Goal: Information Seeking & Learning: Learn about a topic

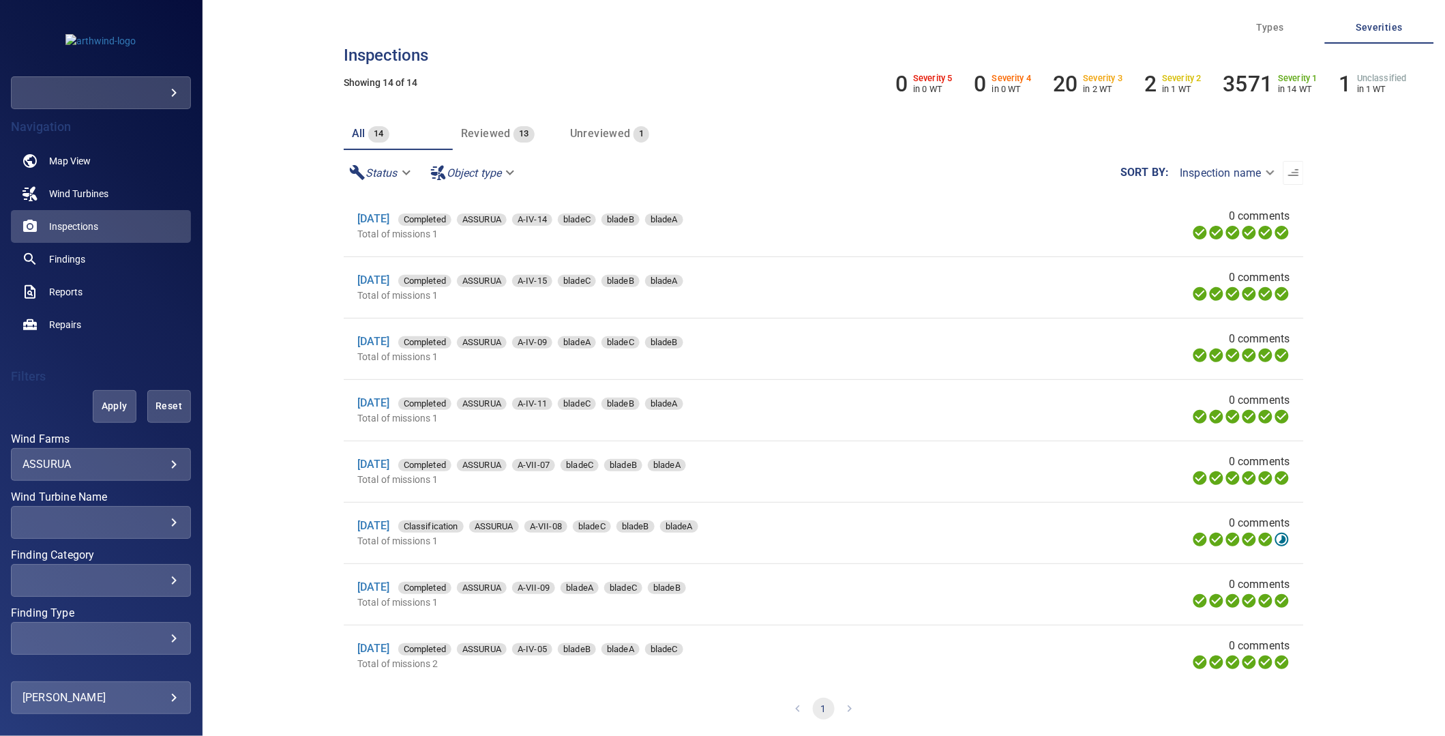
click at [132, 459] on body "**********" at bounding box center [722, 368] width 1445 height 736
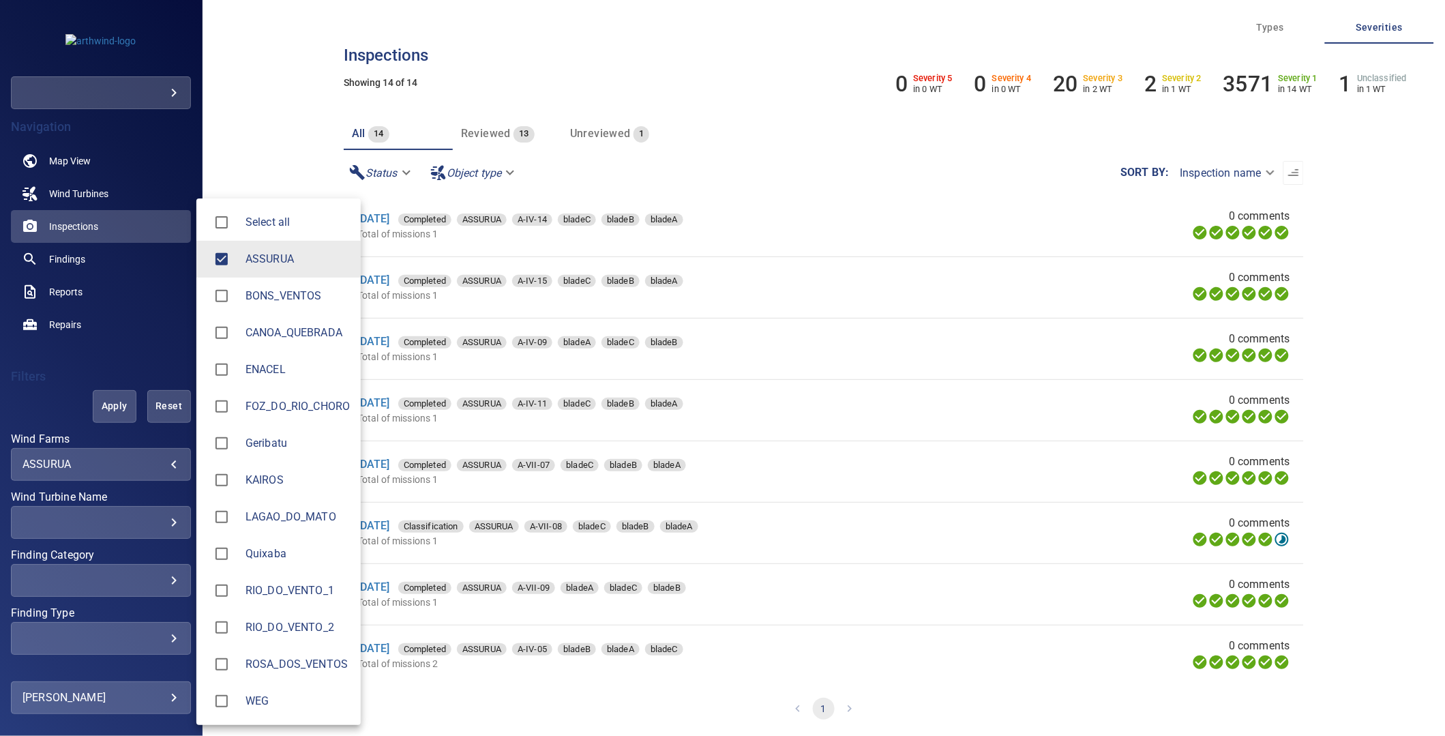
type input "**********"
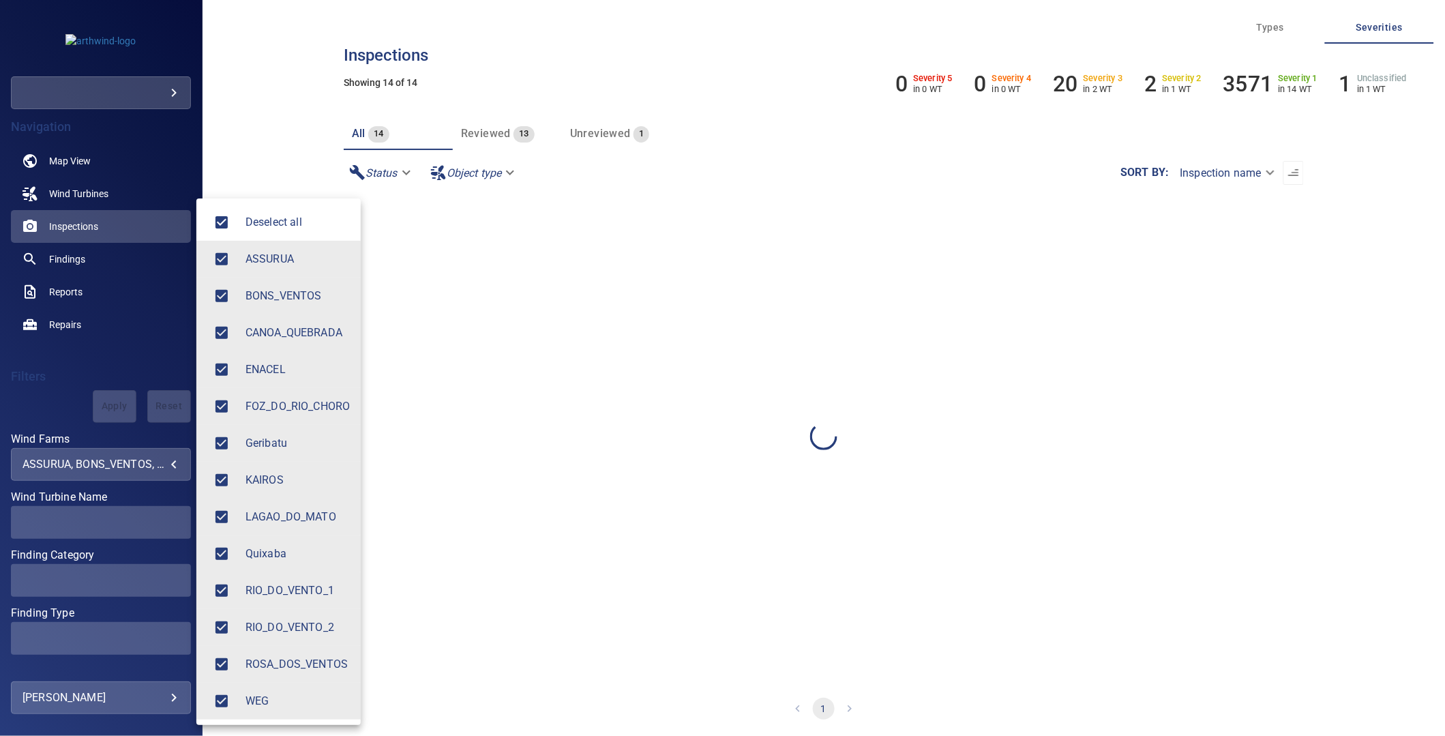
click at [258, 155] on div at bounding box center [722, 368] width 1445 height 736
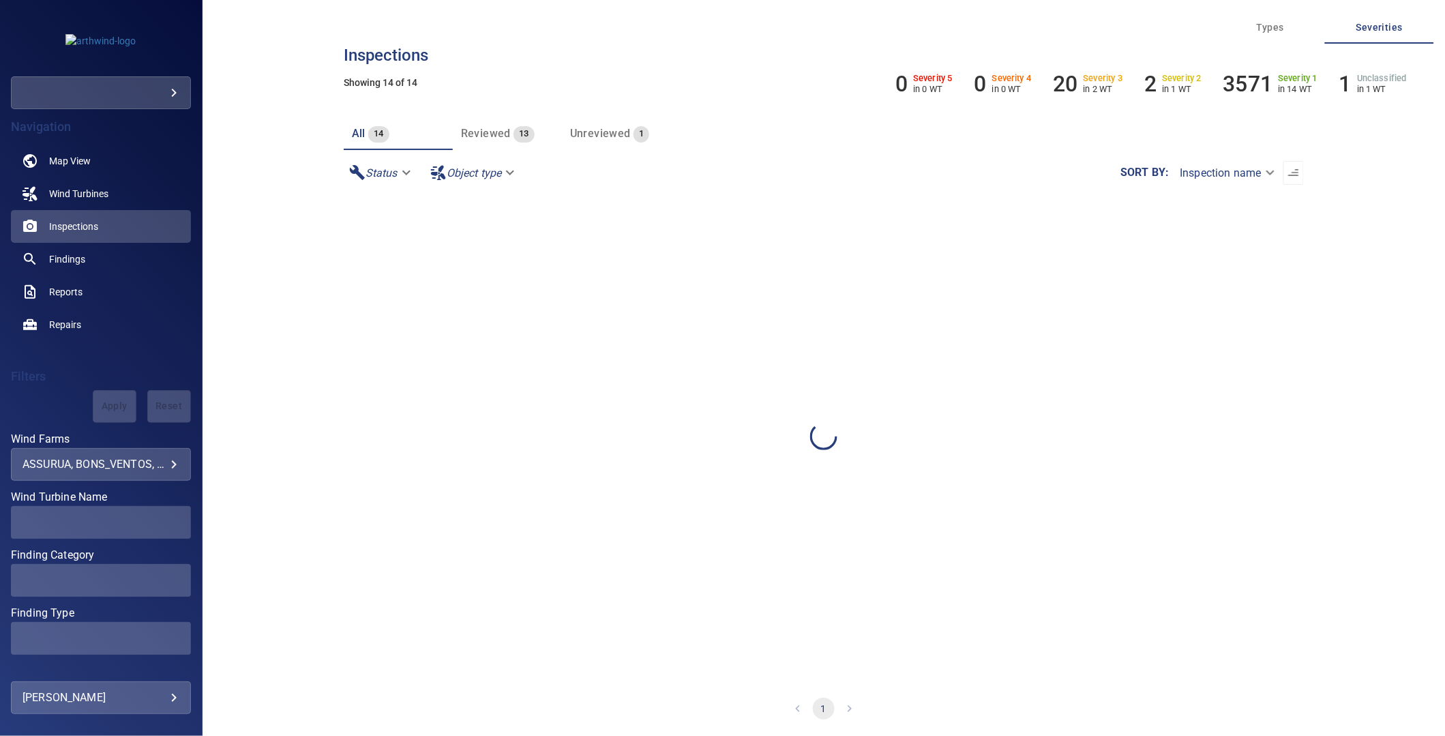
click at [128, 519] on span at bounding box center [101, 522] width 180 height 33
click at [127, 525] on div "​" at bounding box center [101, 522] width 157 height 13
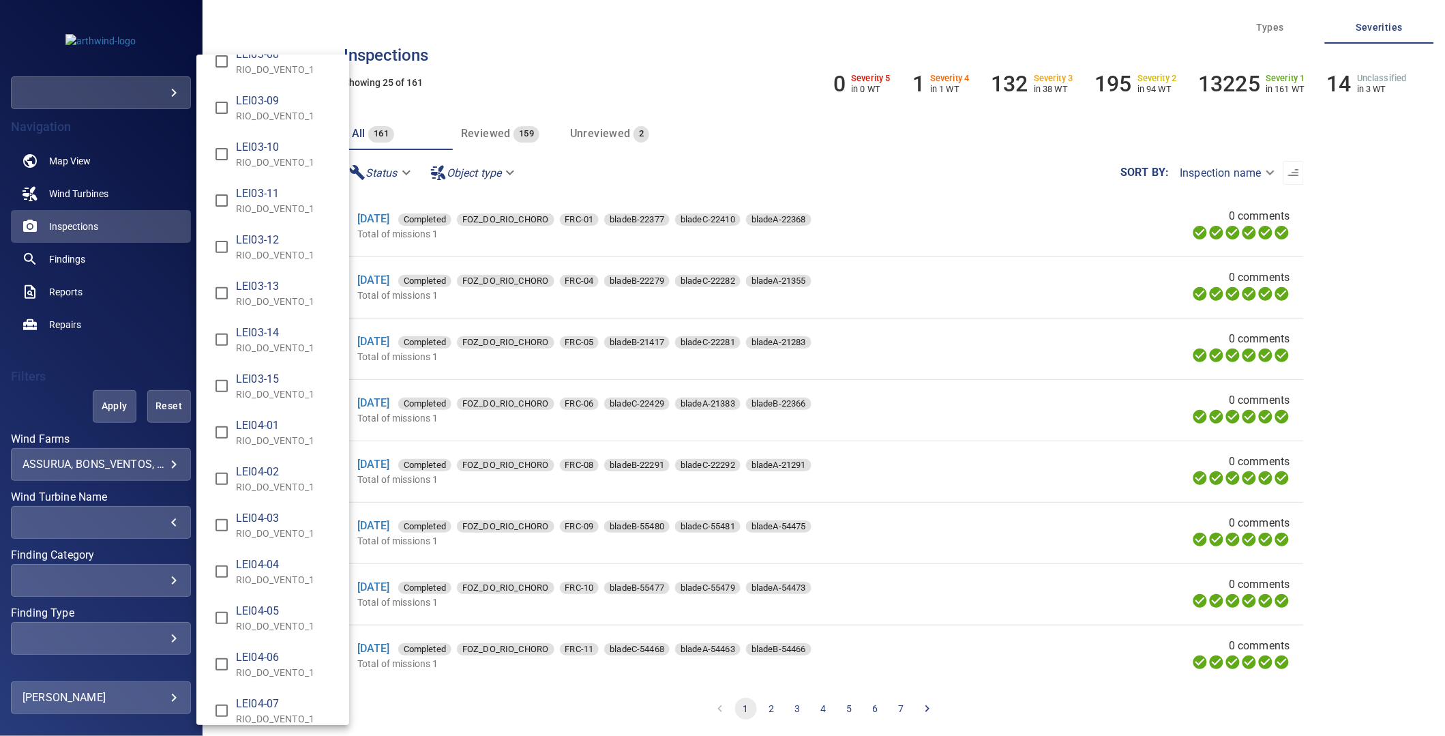
scroll to position [7859, 0]
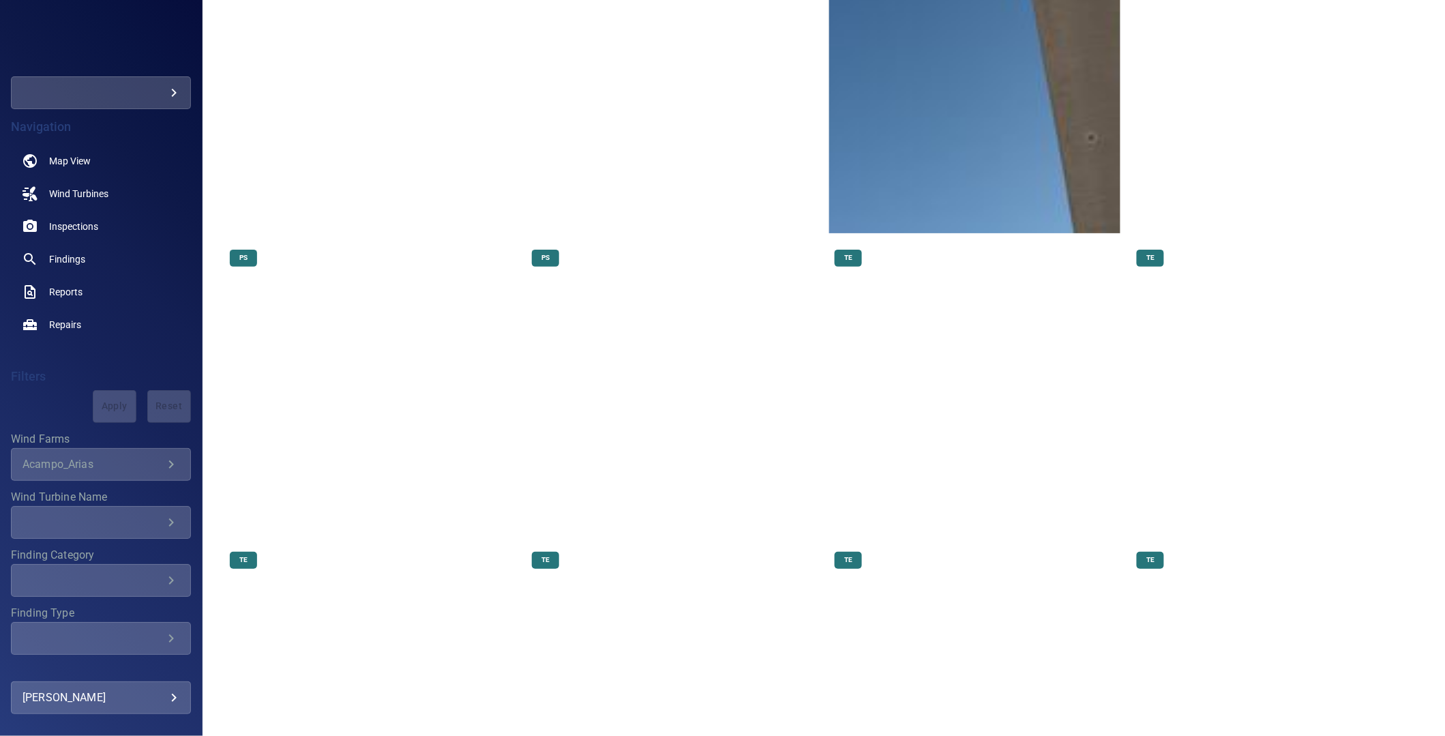
scroll to position [6178, 0]
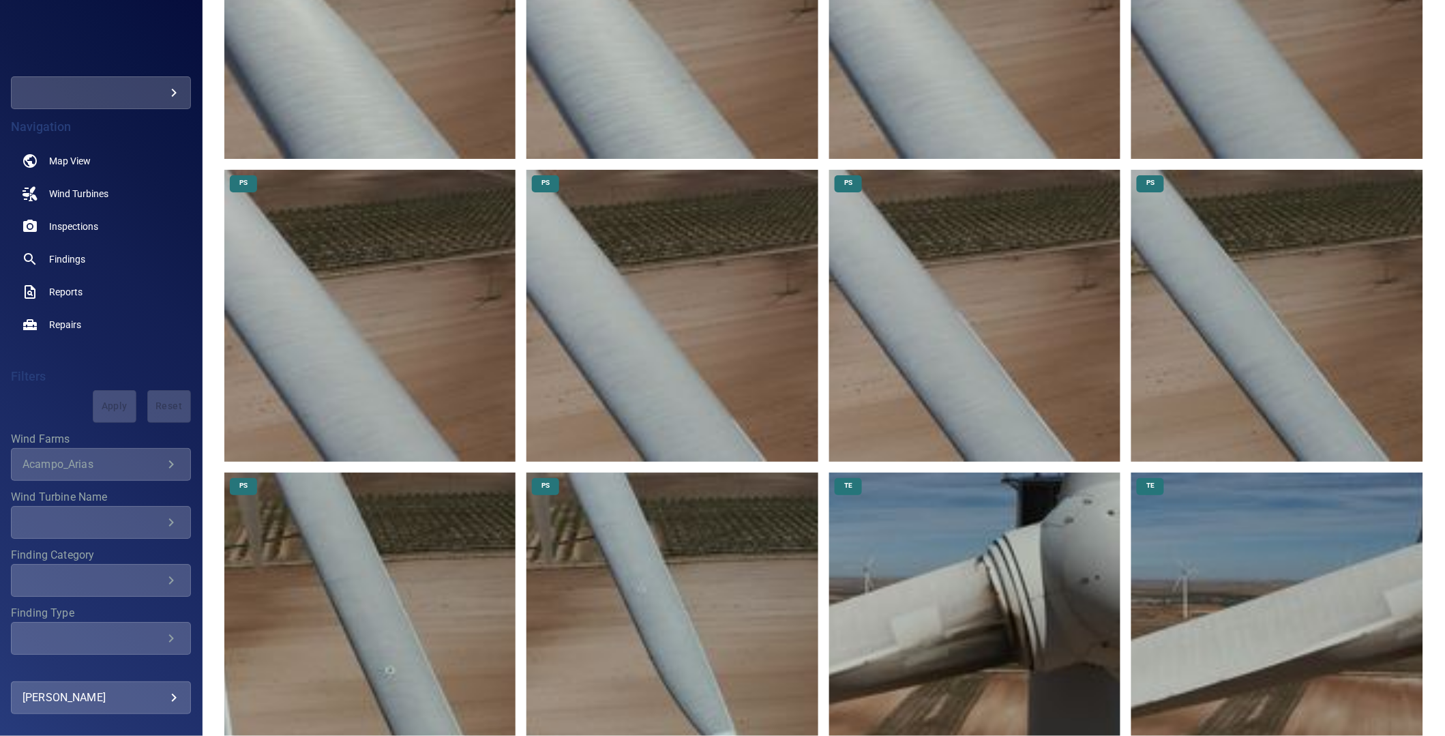
scroll to position [11006, 0]
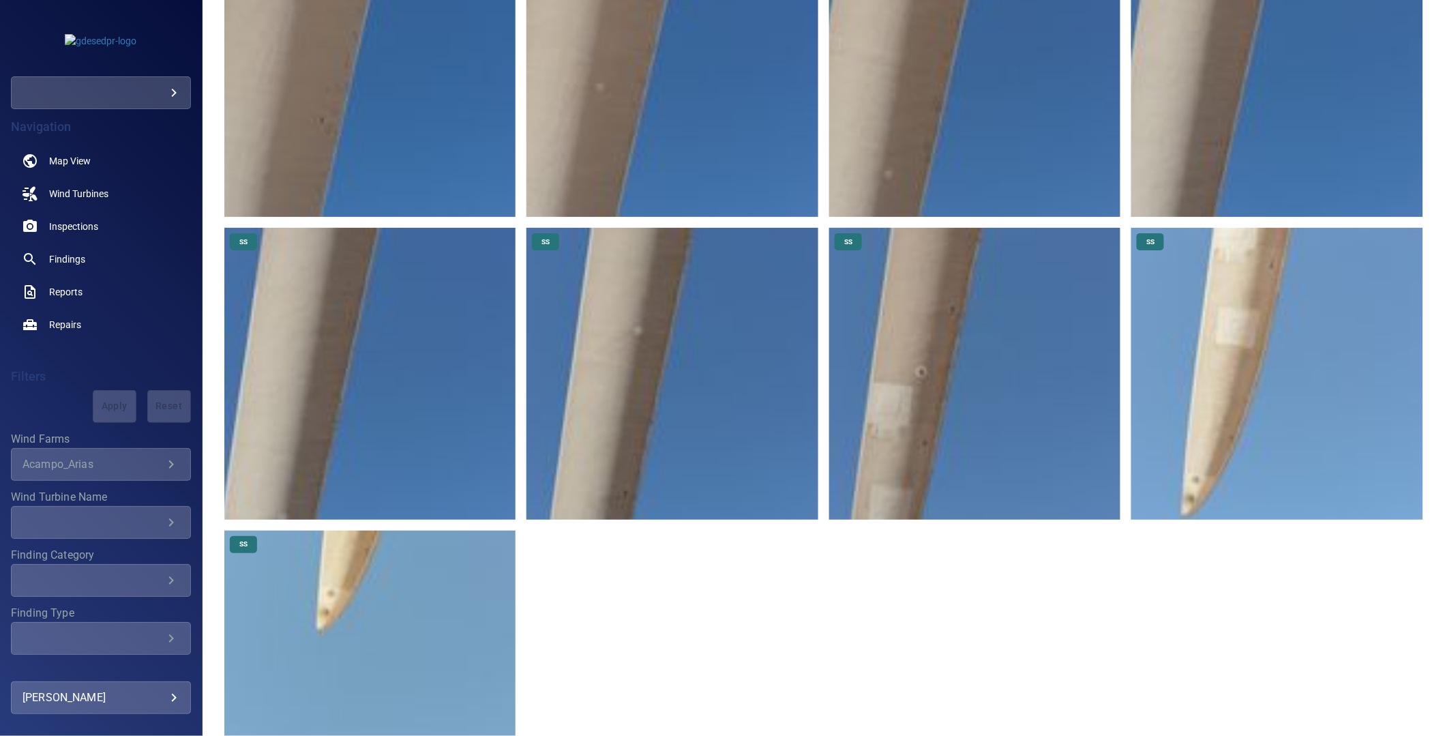
scroll to position [13052, 0]
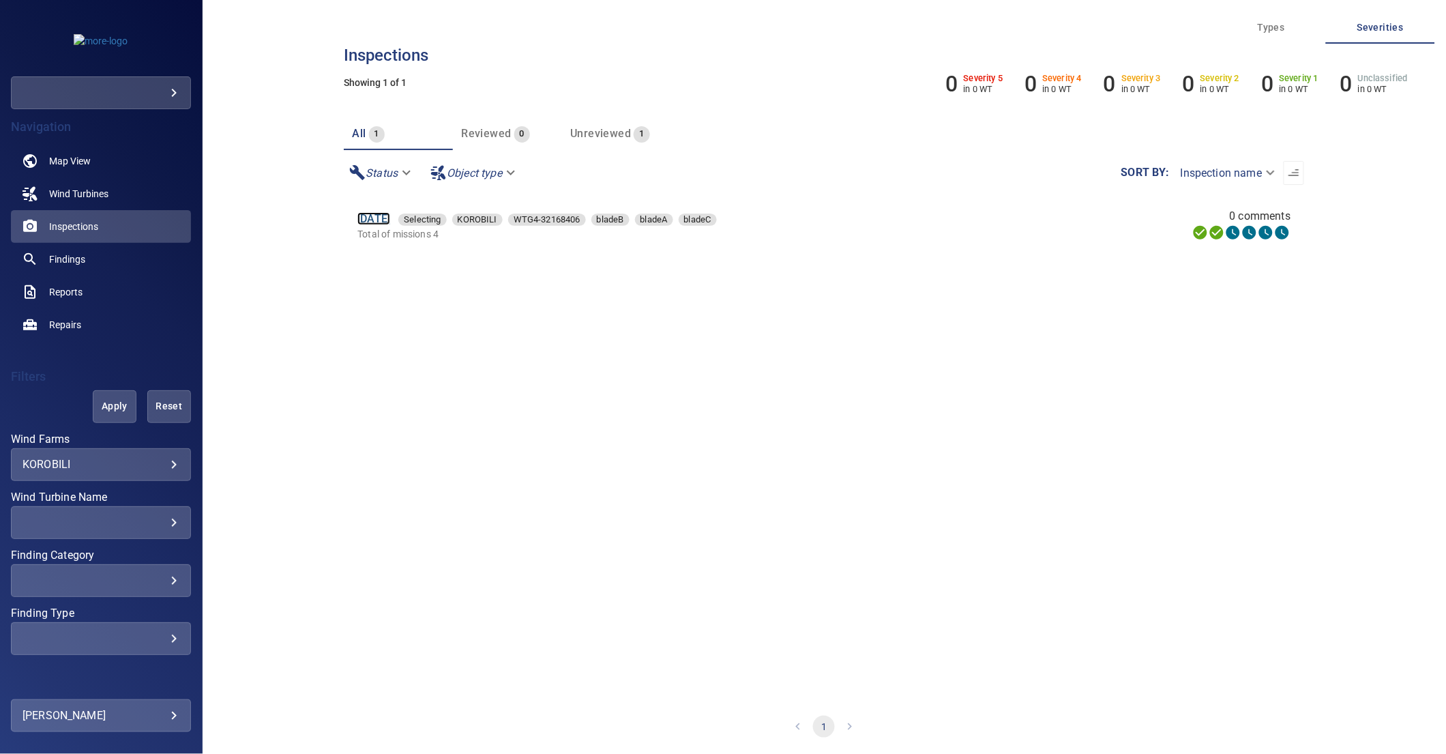
click at [387, 216] on link "24 Sep 2025" at bounding box center [373, 218] width 33 height 13
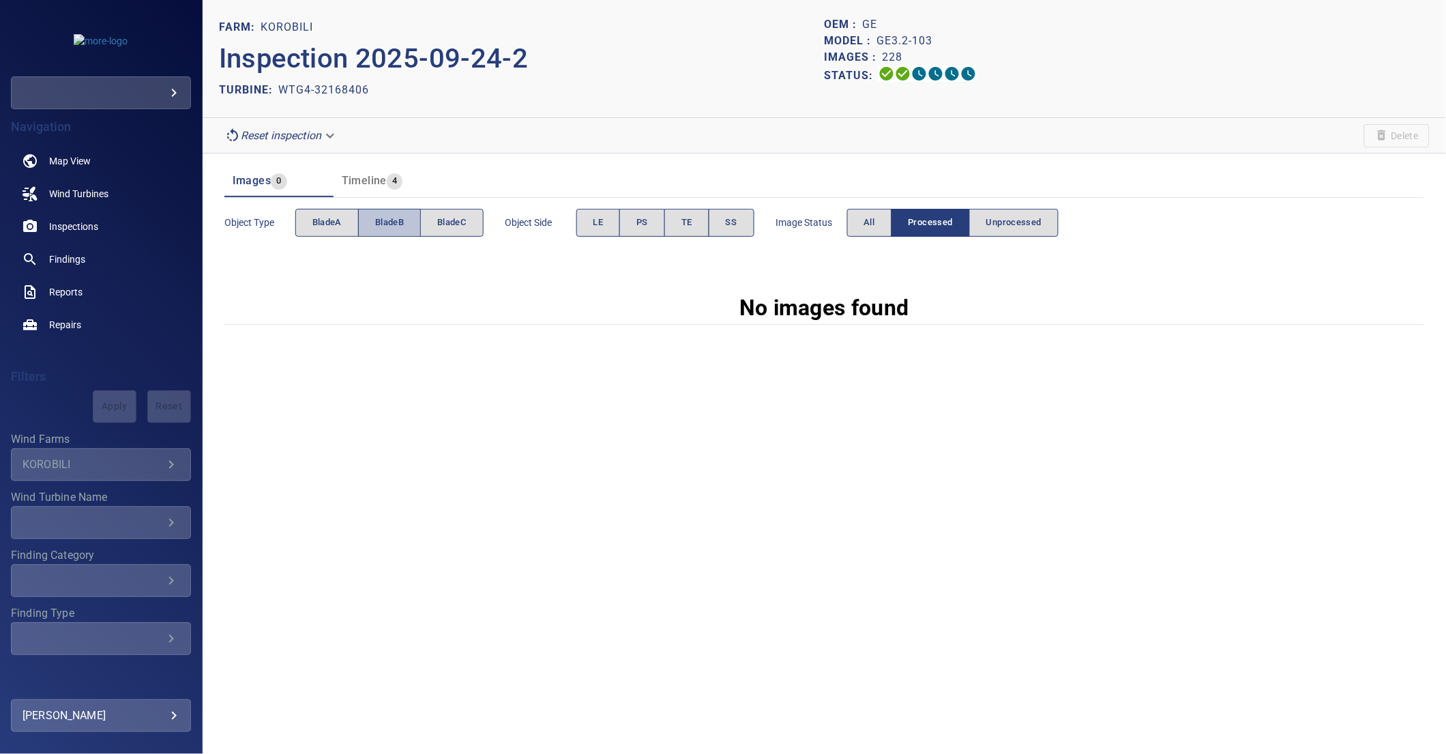
click at [389, 227] on span "bladeB" at bounding box center [389, 223] width 29 height 16
click at [874, 225] on span "All" at bounding box center [869, 223] width 11 height 16
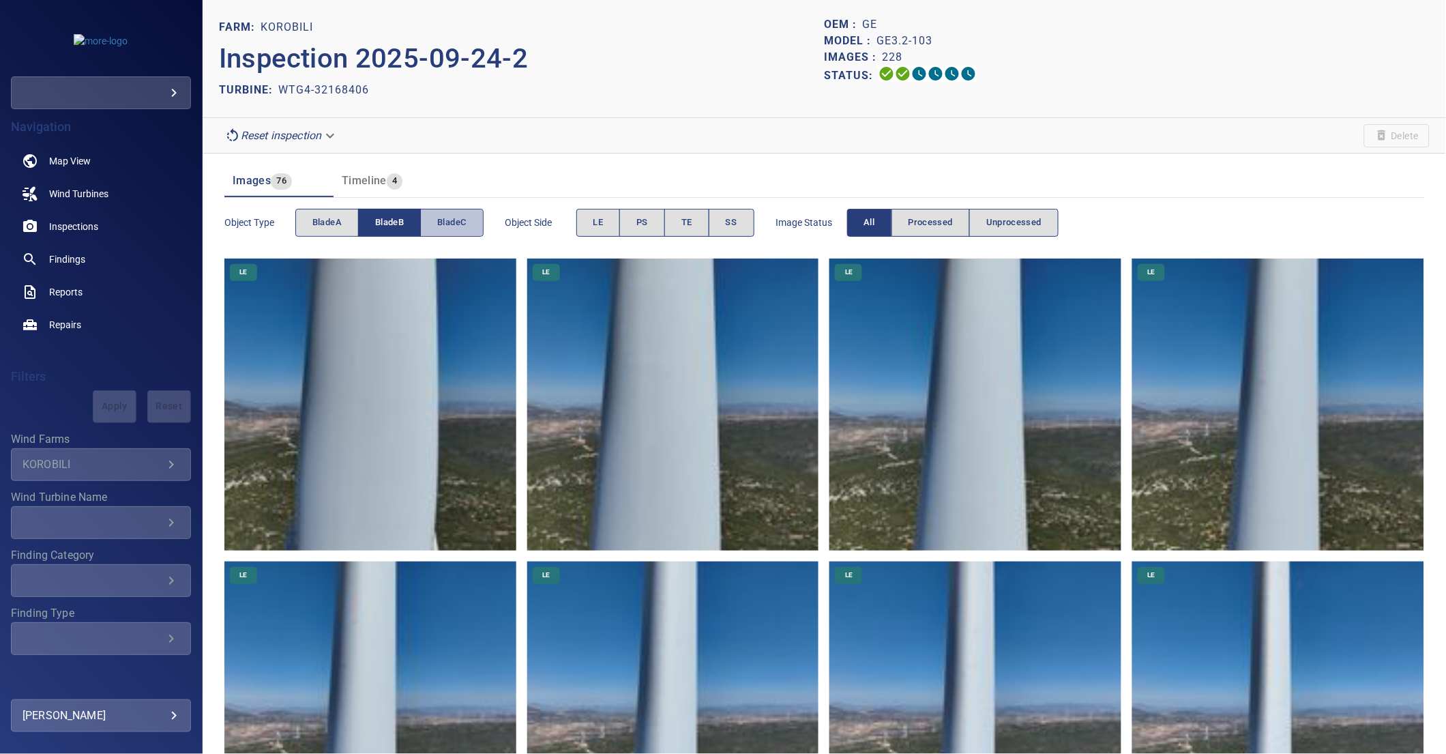
click at [470, 224] on button "bladeC" at bounding box center [451, 223] width 63 height 28
click at [386, 226] on span "bladeB" at bounding box center [389, 223] width 29 height 16
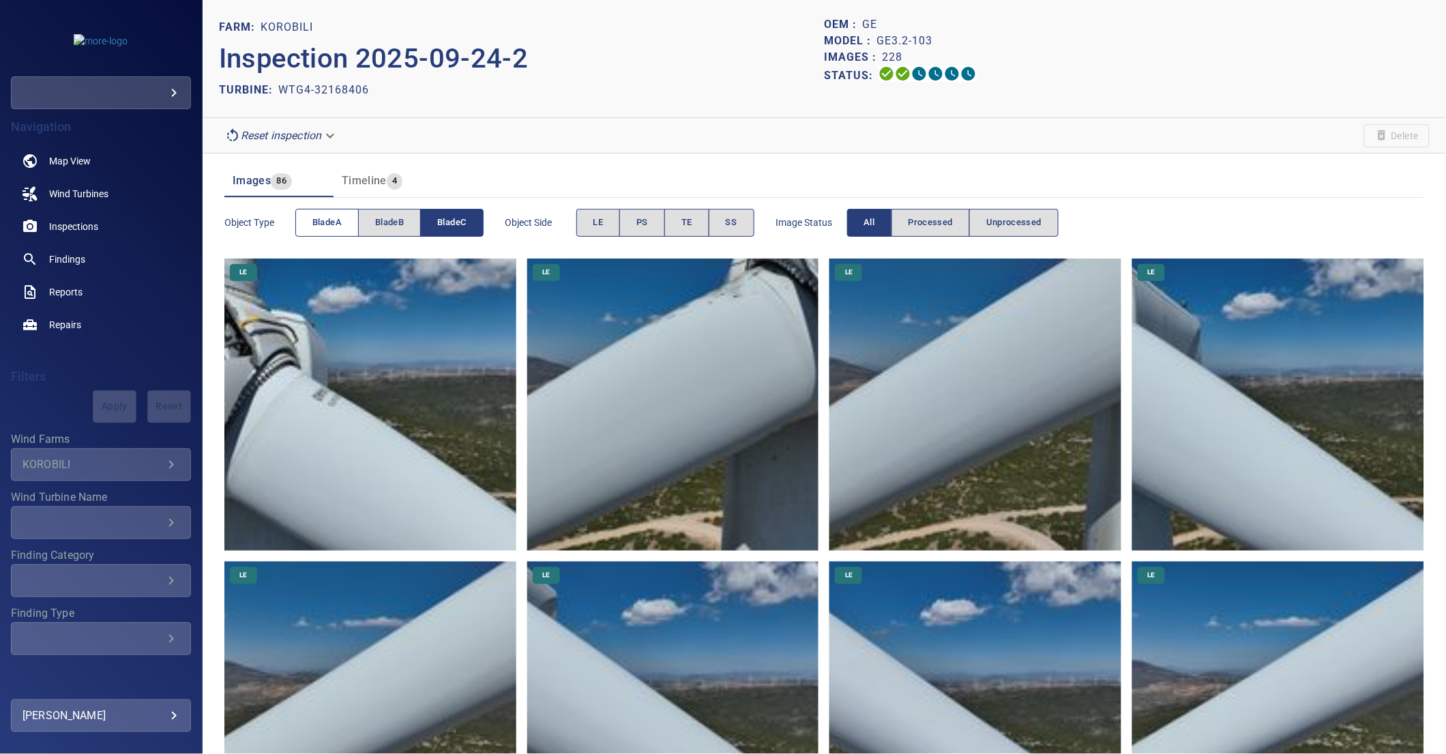
click at [333, 222] on span "bladeA" at bounding box center [326, 223] width 29 height 16
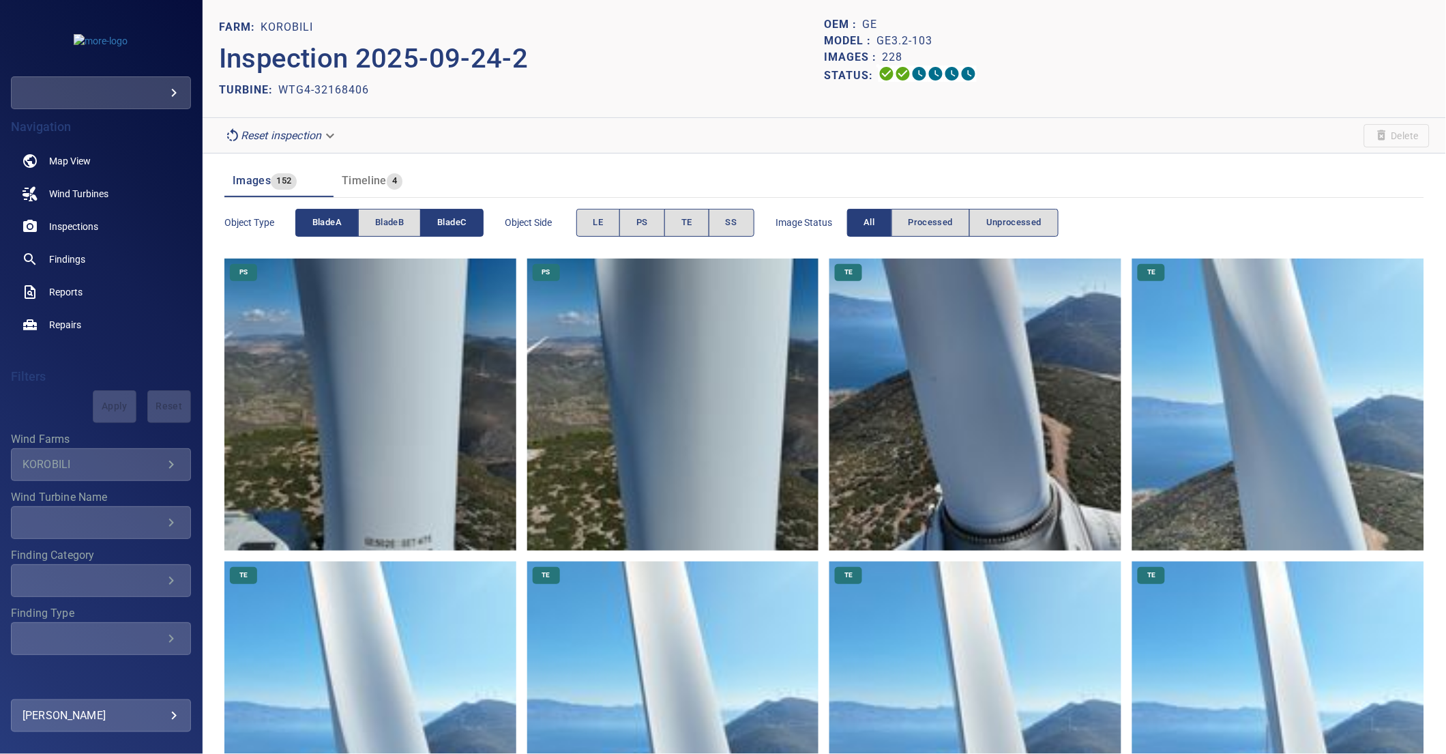
click at [427, 224] on button "bladeC" at bounding box center [451, 223] width 63 height 28
click at [387, 223] on span "bladeB" at bounding box center [389, 223] width 29 height 16
click at [308, 224] on button "bladeA" at bounding box center [326, 223] width 63 height 28
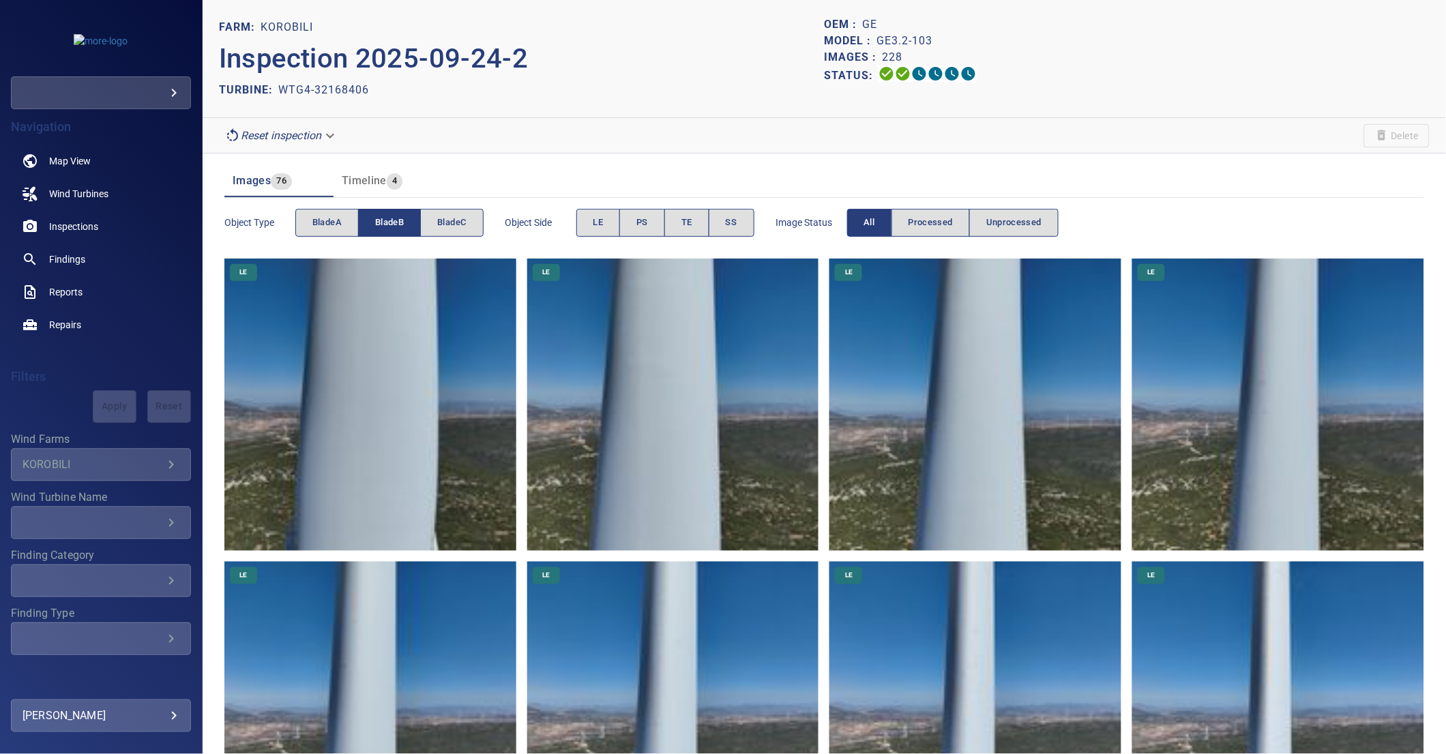
click at [1225, 49] on div "Images : 228" at bounding box center [1127, 57] width 606 height 16
click at [303, 126] on body "**********" at bounding box center [723, 377] width 1446 height 754
click at [1253, 134] on div at bounding box center [723, 377] width 1446 height 754
click at [1189, 75] on div "Status:" at bounding box center [1127, 75] width 606 height 20
click at [391, 225] on span "bladeB" at bounding box center [389, 223] width 29 height 16
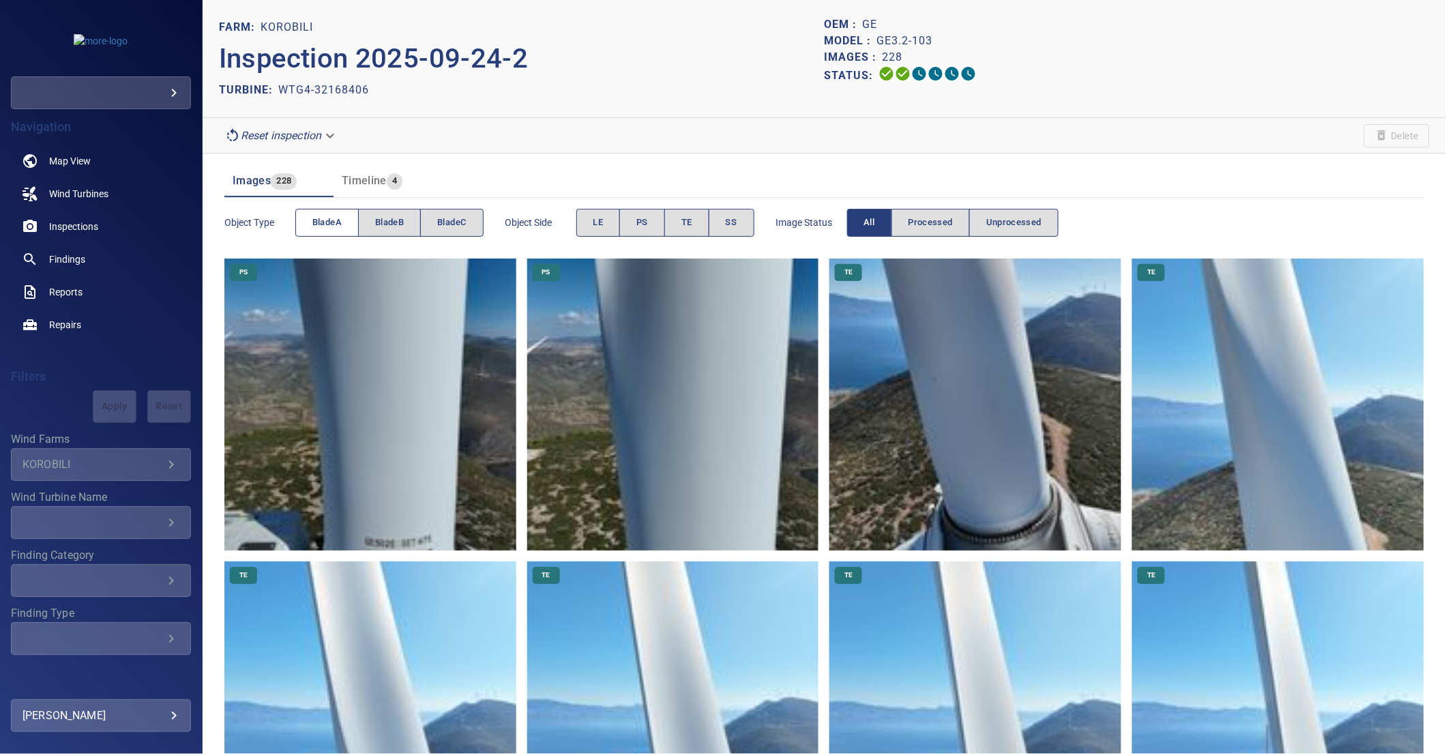
click at [338, 223] on span "bladeA" at bounding box center [326, 223] width 29 height 16
click at [459, 222] on span "bladeC" at bounding box center [451, 223] width 29 height 16
click at [344, 215] on button "bladeA" at bounding box center [326, 223] width 63 height 28
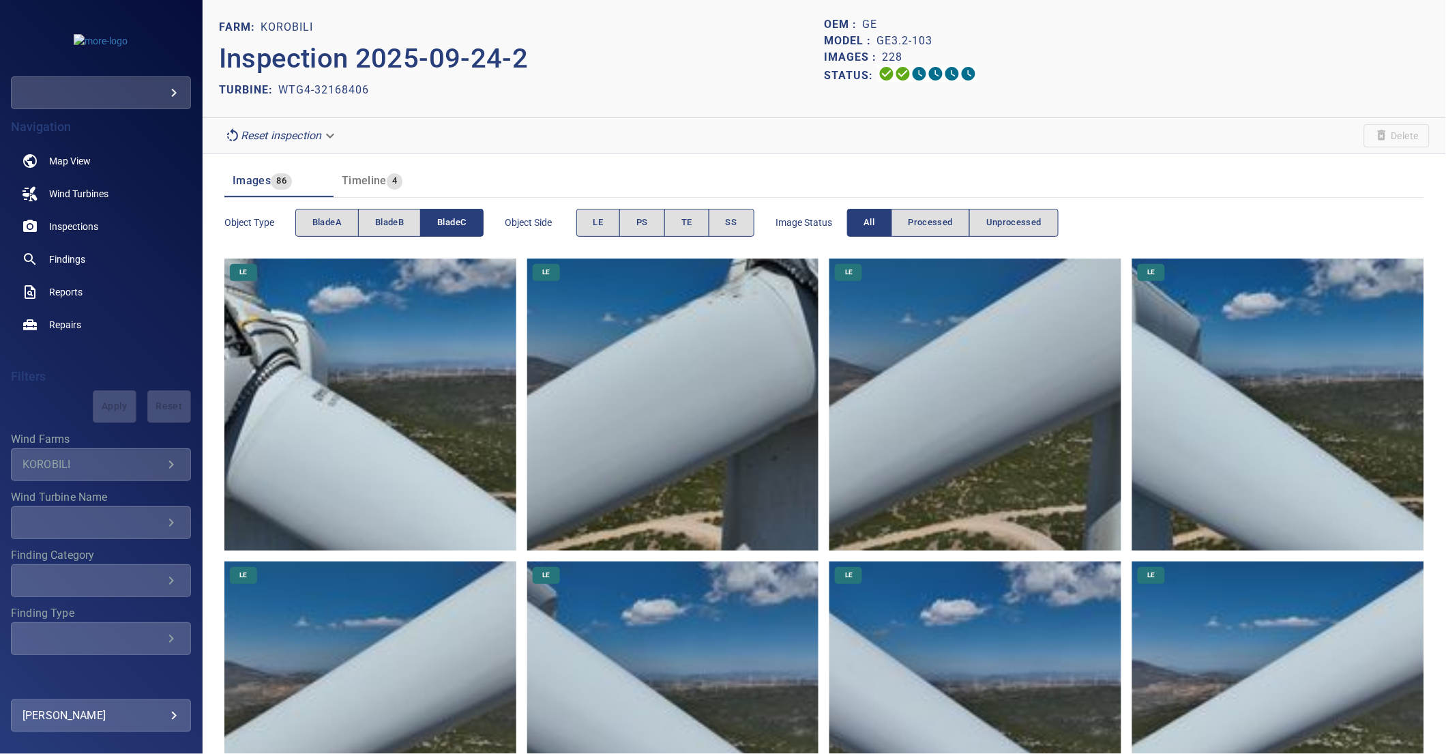
click at [424, 226] on button "bladeC" at bounding box center [451, 223] width 63 height 28
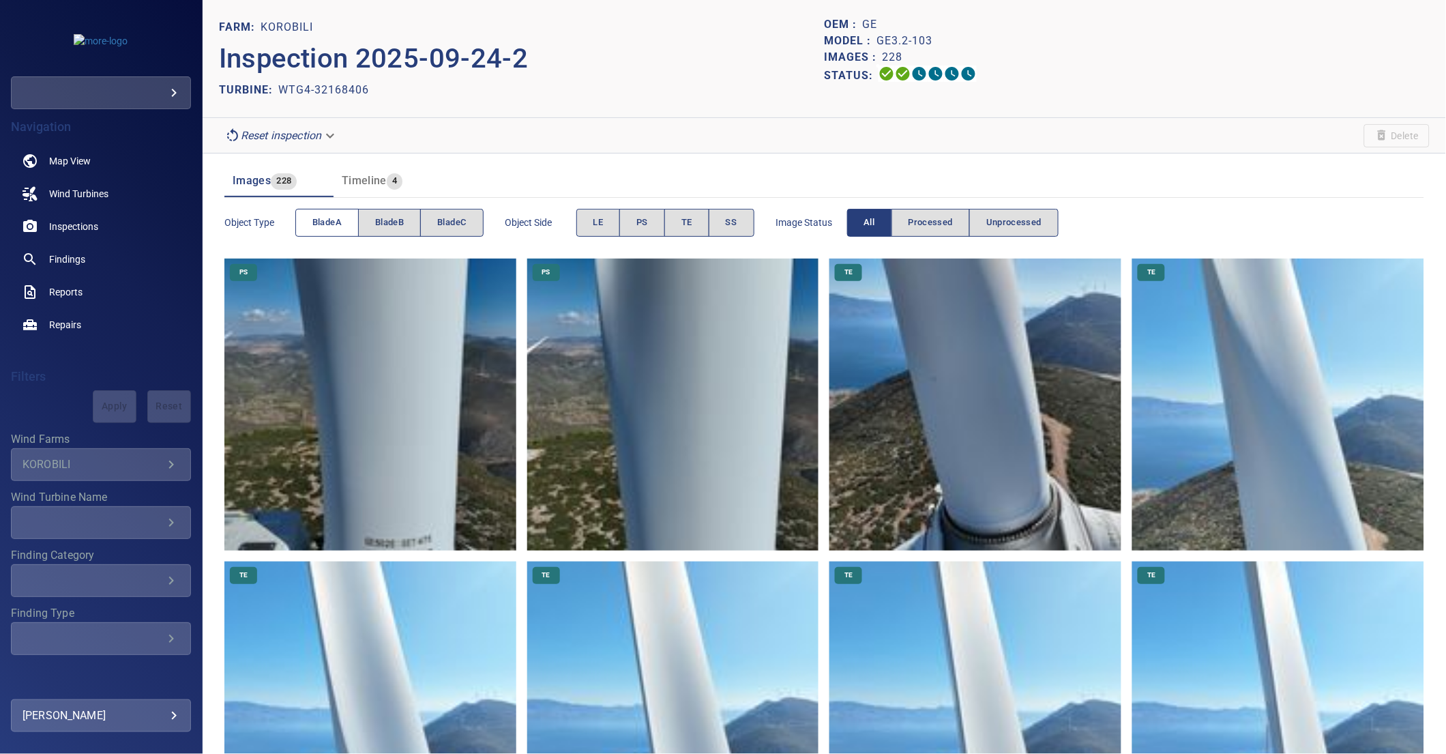
click at [335, 222] on span "bladeA" at bounding box center [326, 223] width 29 height 16
click at [376, 226] on span "bladeB" at bounding box center [389, 223] width 29 height 16
click at [447, 226] on span "bladeC" at bounding box center [451, 223] width 29 height 16
click at [318, 222] on span "bladeA" at bounding box center [326, 223] width 29 height 16
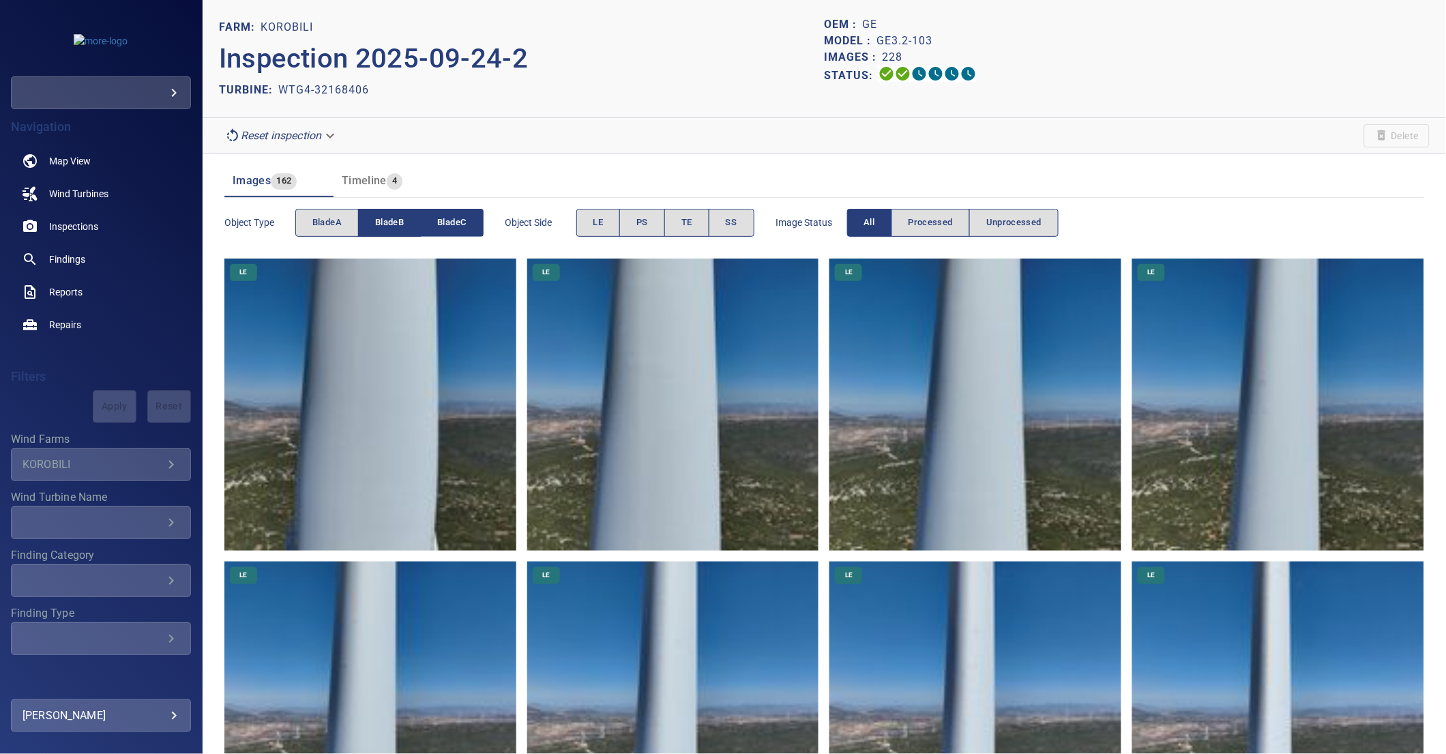
click at [475, 228] on button "bladeC" at bounding box center [452, 223] width 62 height 28
click at [315, 134] on body "**********" at bounding box center [723, 377] width 1446 height 754
click at [496, 125] on div at bounding box center [723, 377] width 1446 height 754
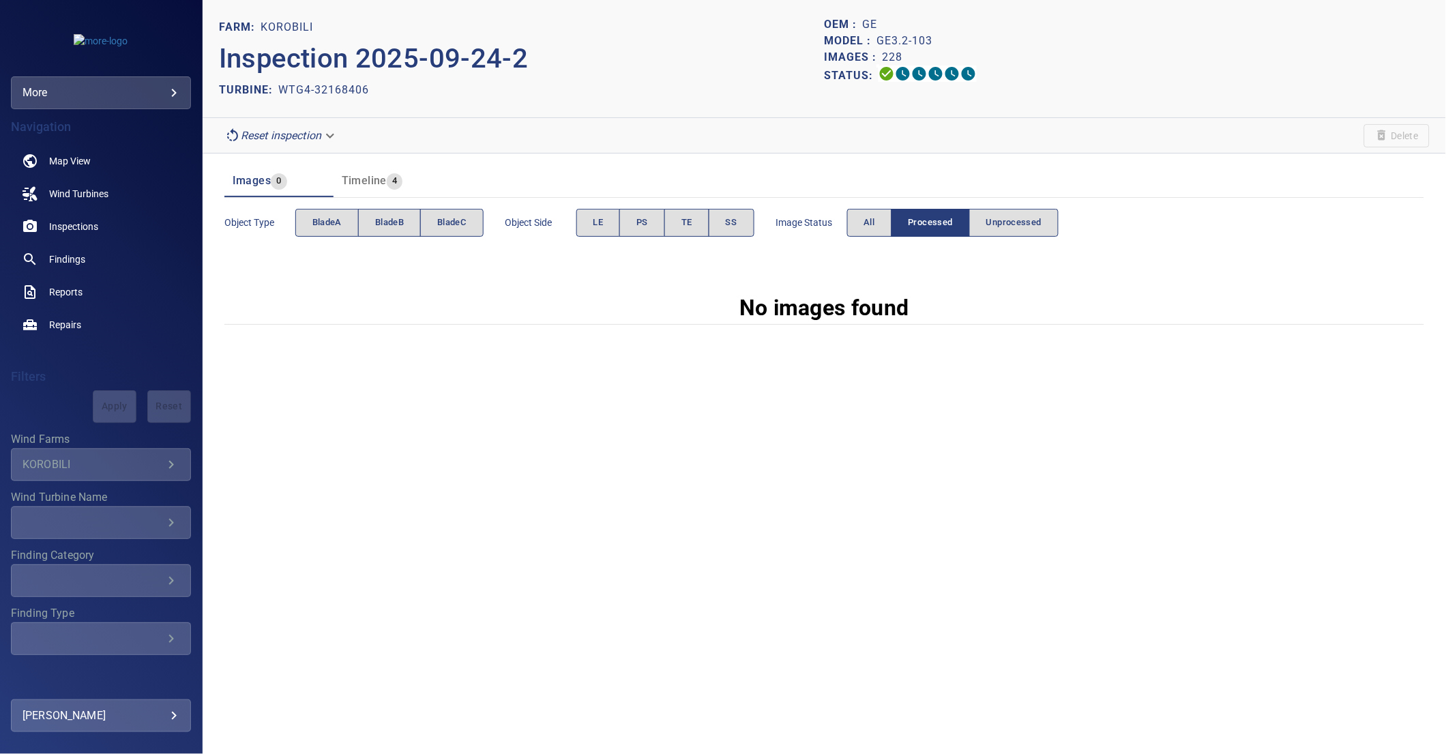
click at [301, 139] on body "**********" at bounding box center [723, 377] width 1446 height 754
click at [303, 156] on li "upload_validation" at bounding box center [282, 160] width 126 height 25
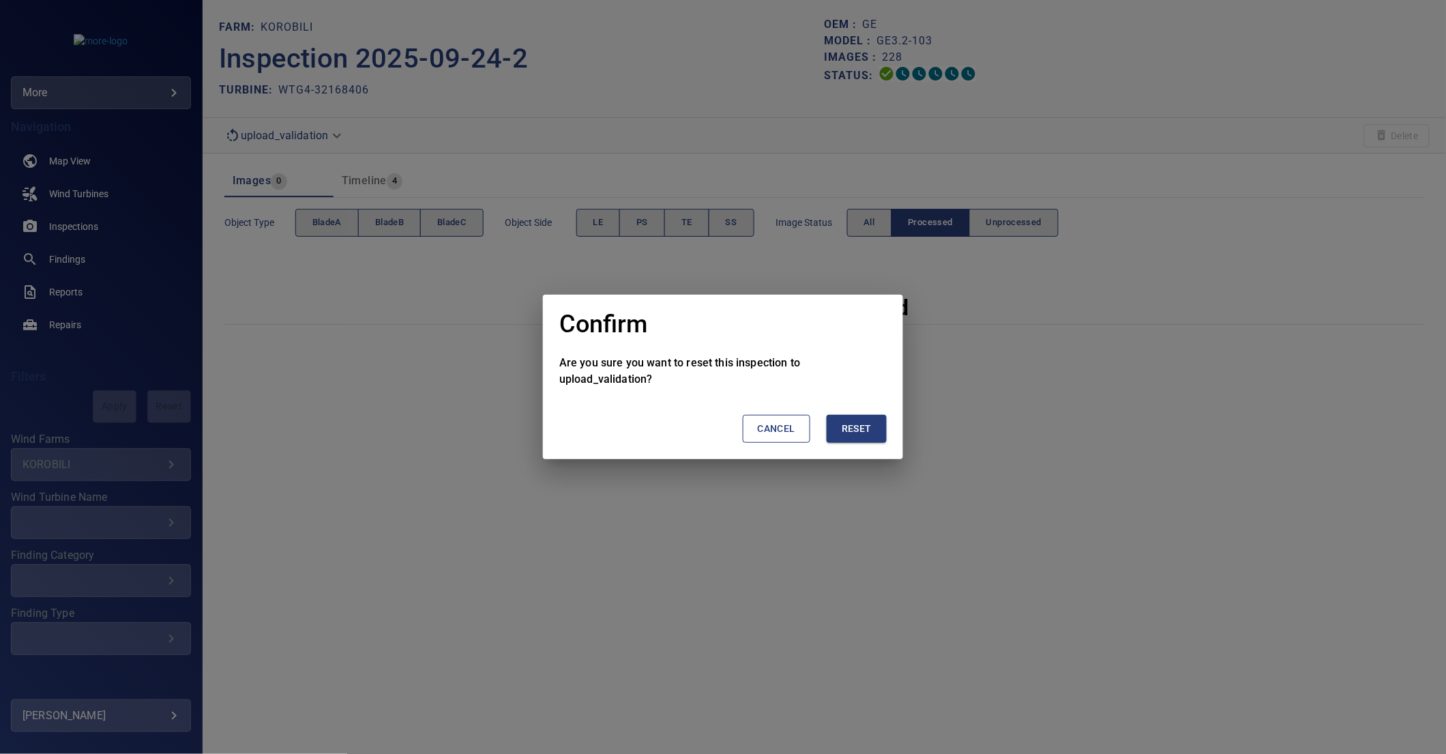
click at [860, 430] on span "Reset" at bounding box center [856, 428] width 30 height 17
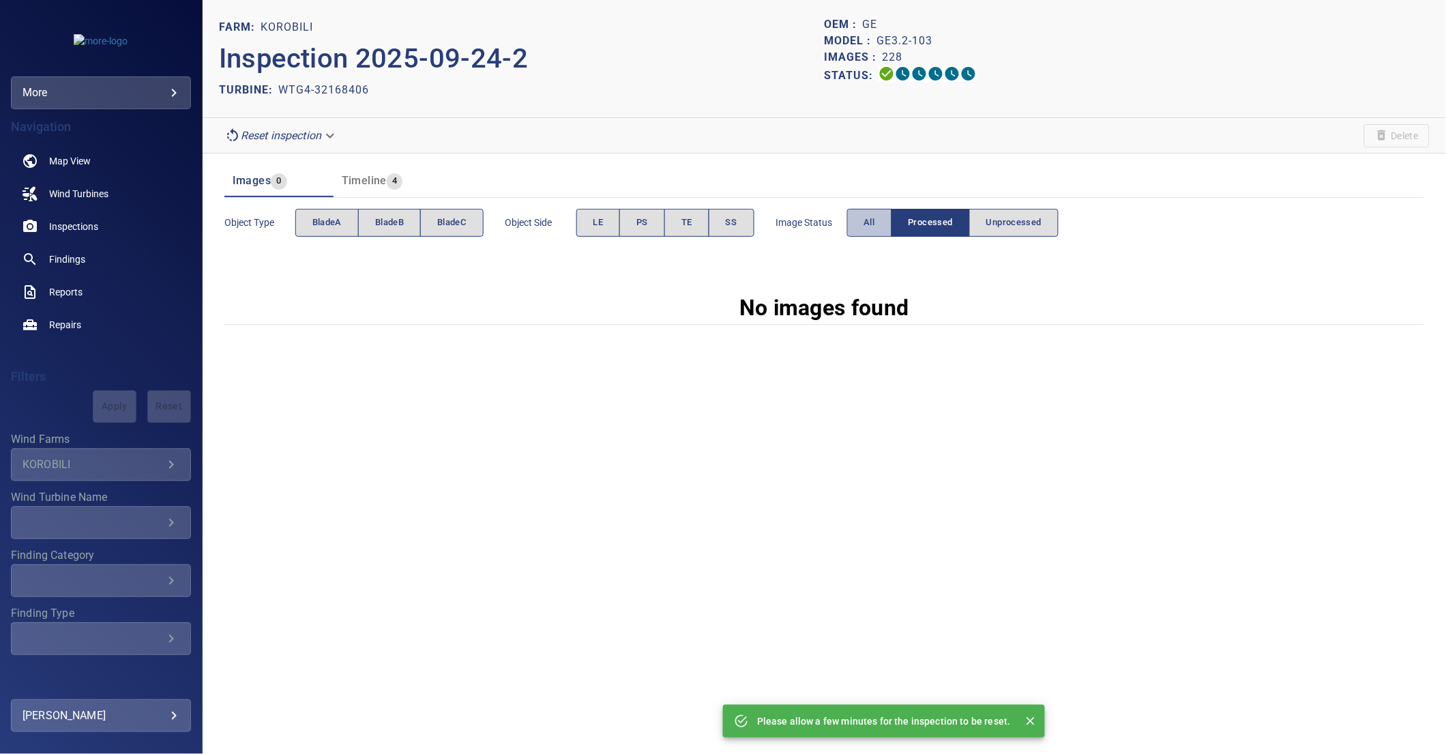
click at [874, 228] on span "All" at bounding box center [869, 223] width 11 height 16
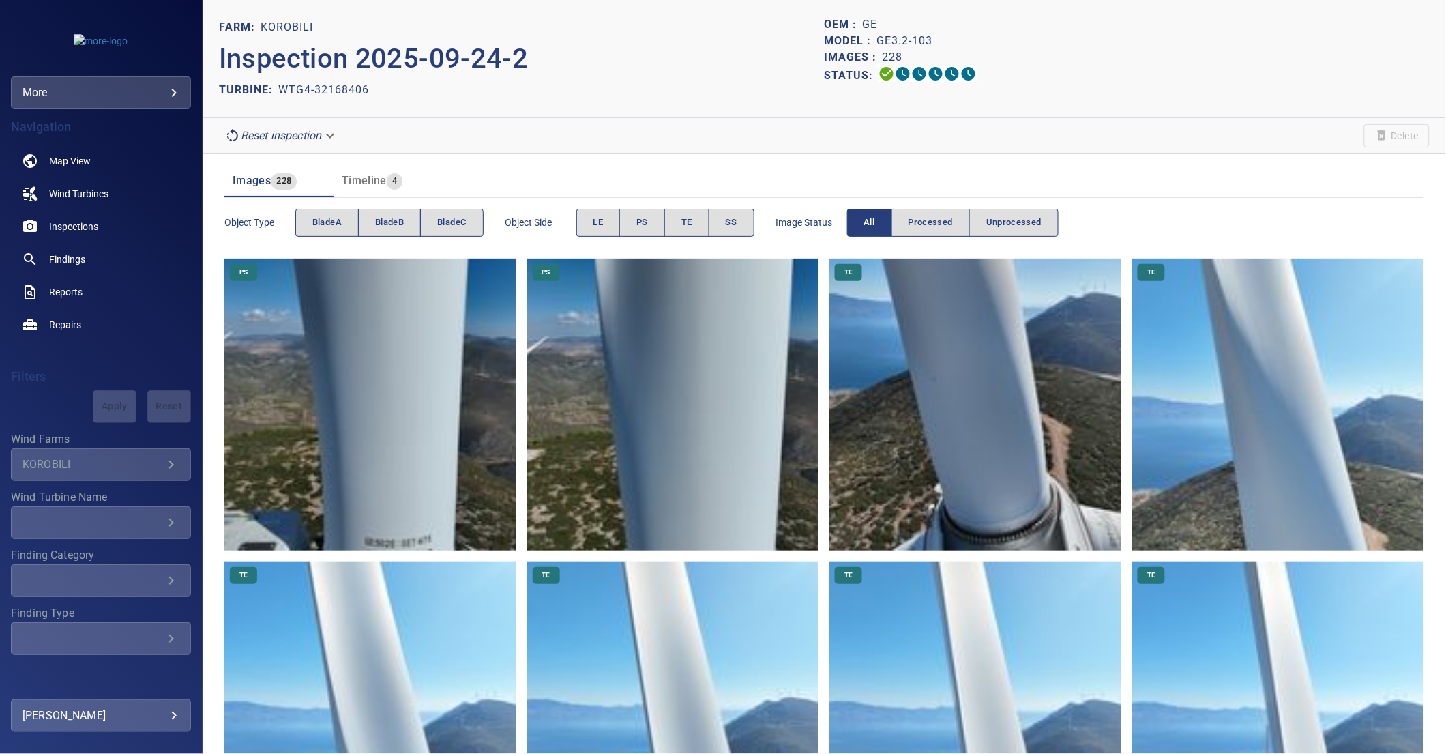
click at [311, 139] on body "**********" at bounding box center [723, 377] width 1446 height 754
click at [496, 132] on div at bounding box center [723, 377] width 1446 height 754
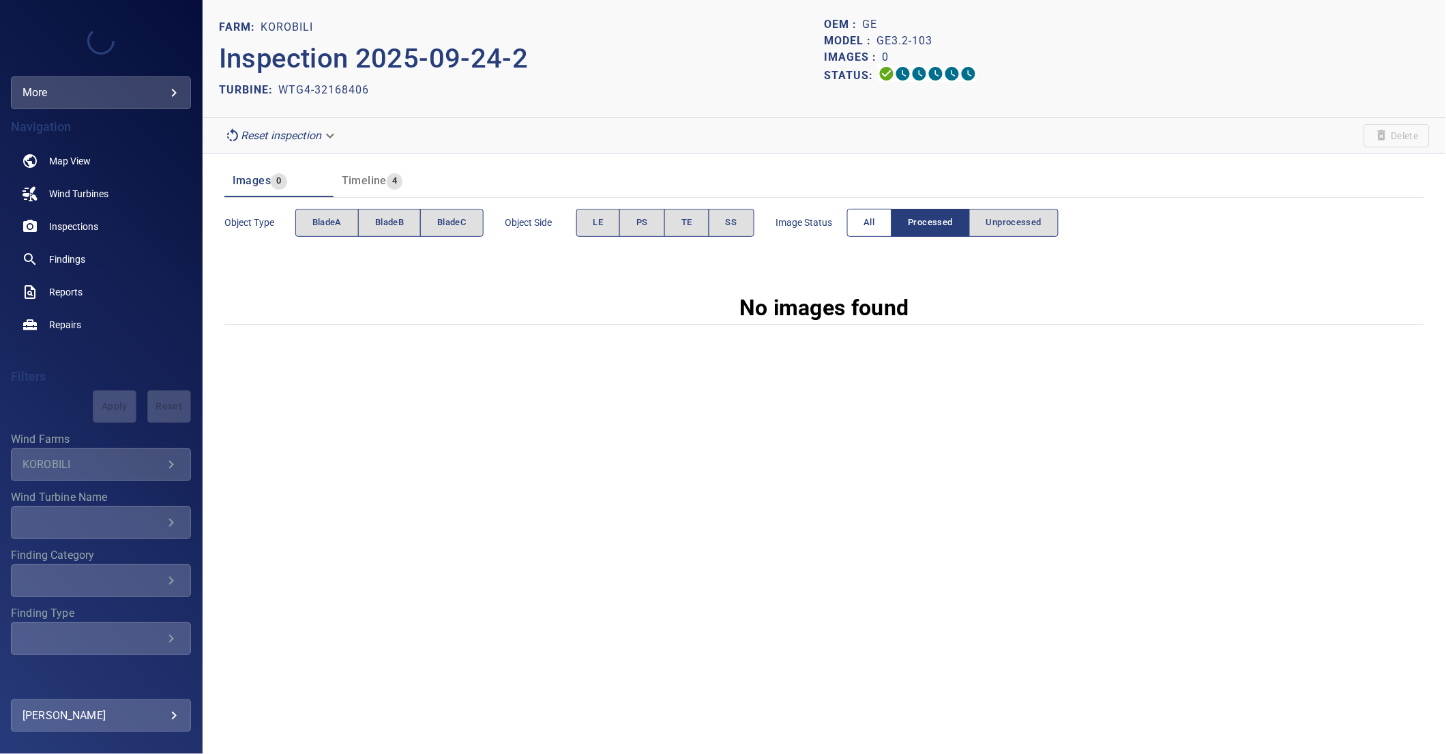
click at [869, 222] on span "All" at bounding box center [869, 223] width 11 height 16
click at [329, 227] on span "bladeA" at bounding box center [326, 223] width 29 height 16
click at [419, 227] on button "bladeB" at bounding box center [389, 223] width 63 height 28
click at [462, 228] on span "bladeC" at bounding box center [451, 223] width 29 height 16
click at [865, 222] on button "All" at bounding box center [869, 223] width 45 height 28
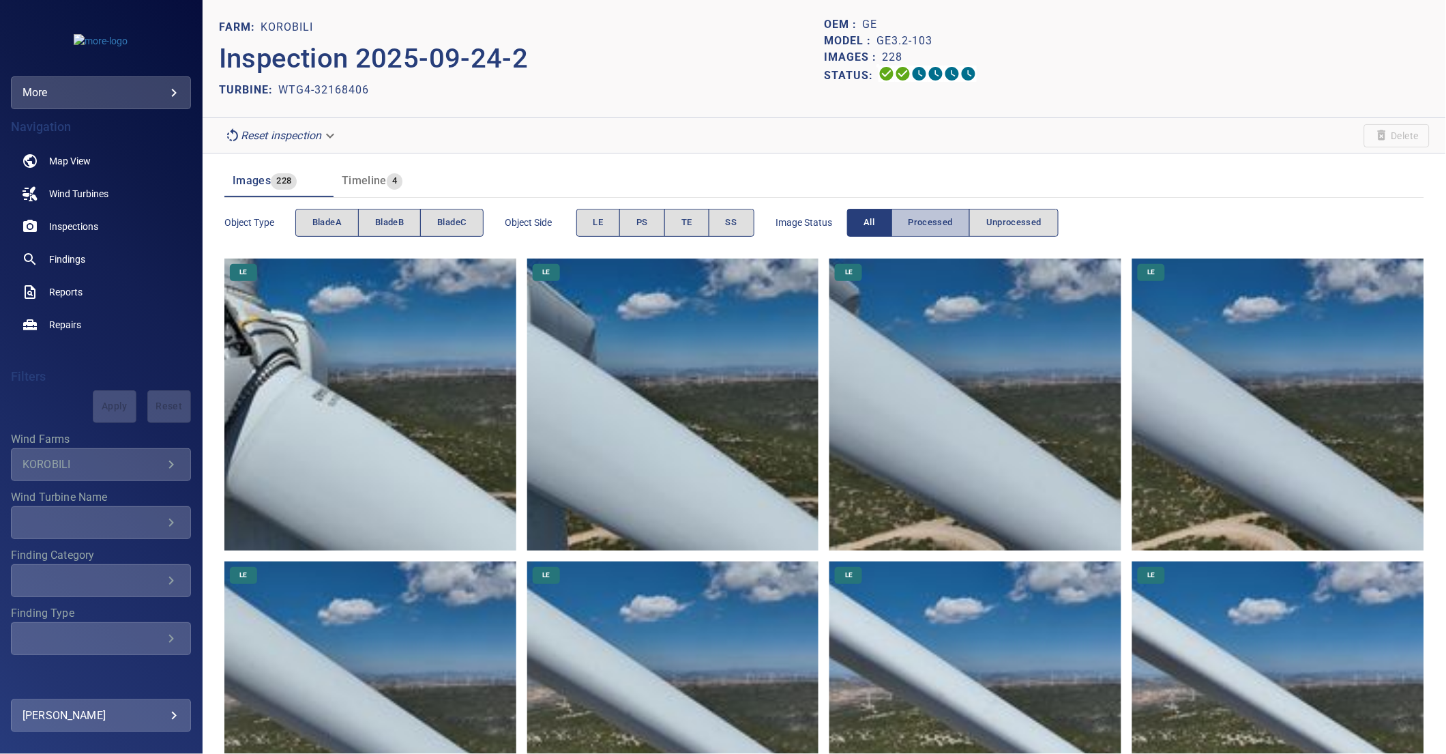
click at [939, 215] on span "Processed" at bounding box center [930, 223] width 44 height 16
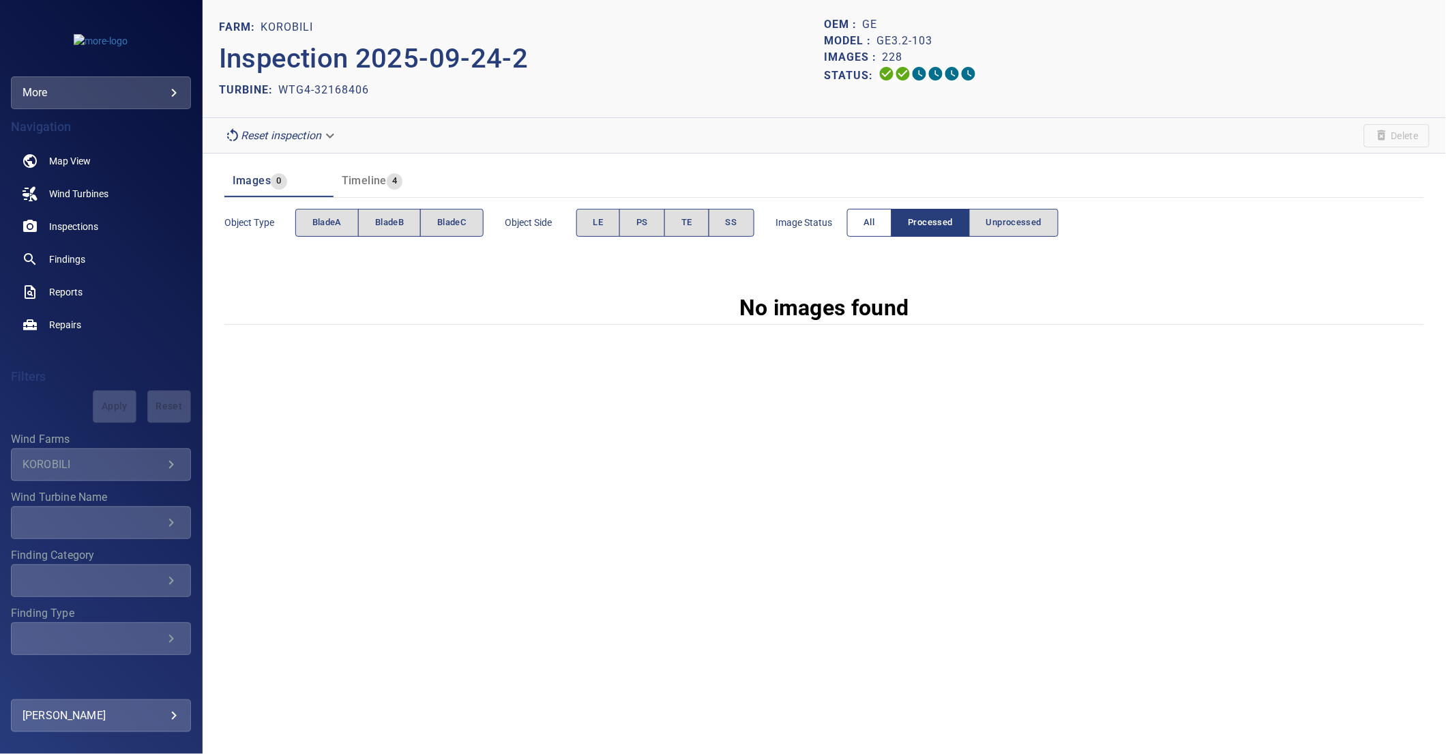
click at [878, 225] on button "All" at bounding box center [869, 223] width 45 height 28
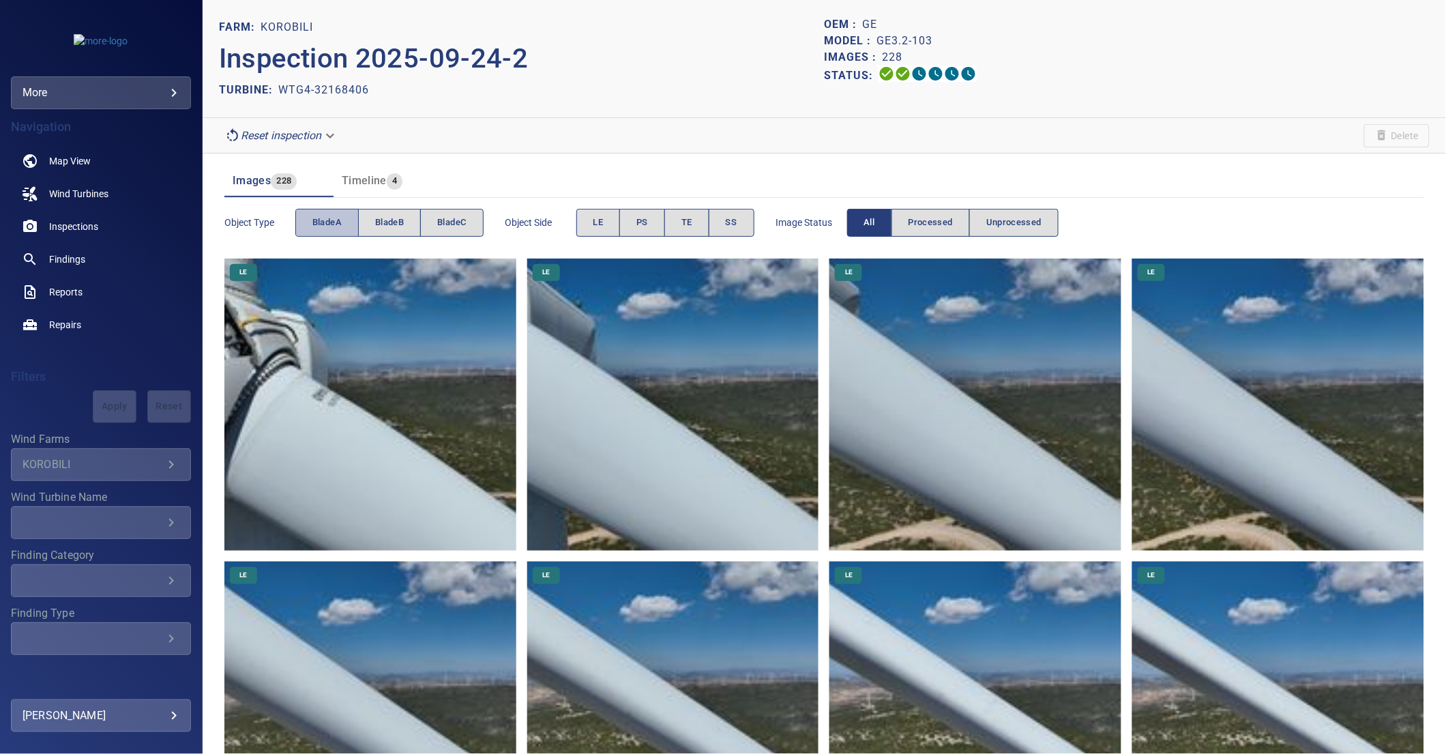
click at [326, 213] on button "bladeA" at bounding box center [326, 223] width 63 height 28
click at [389, 226] on span "bladeB" at bounding box center [389, 223] width 29 height 16
click at [464, 230] on span "bladeC" at bounding box center [451, 223] width 29 height 16
click at [398, 230] on button "bladeB" at bounding box center [390, 223] width 62 height 28
click at [336, 230] on button "bladeA" at bounding box center [326, 223] width 63 height 28
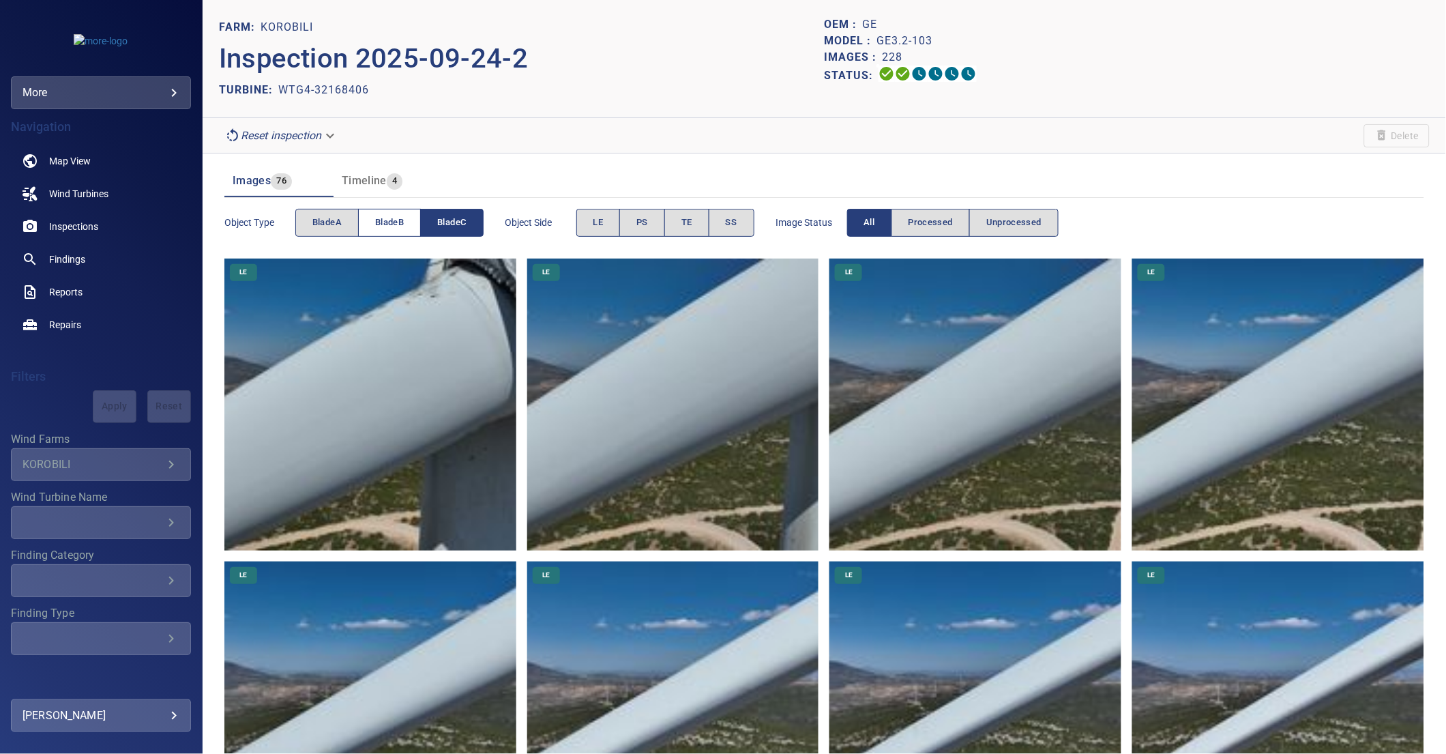
click at [398, 222] on span "bladeB" at bounding box center [389, 223] width 29 height 16
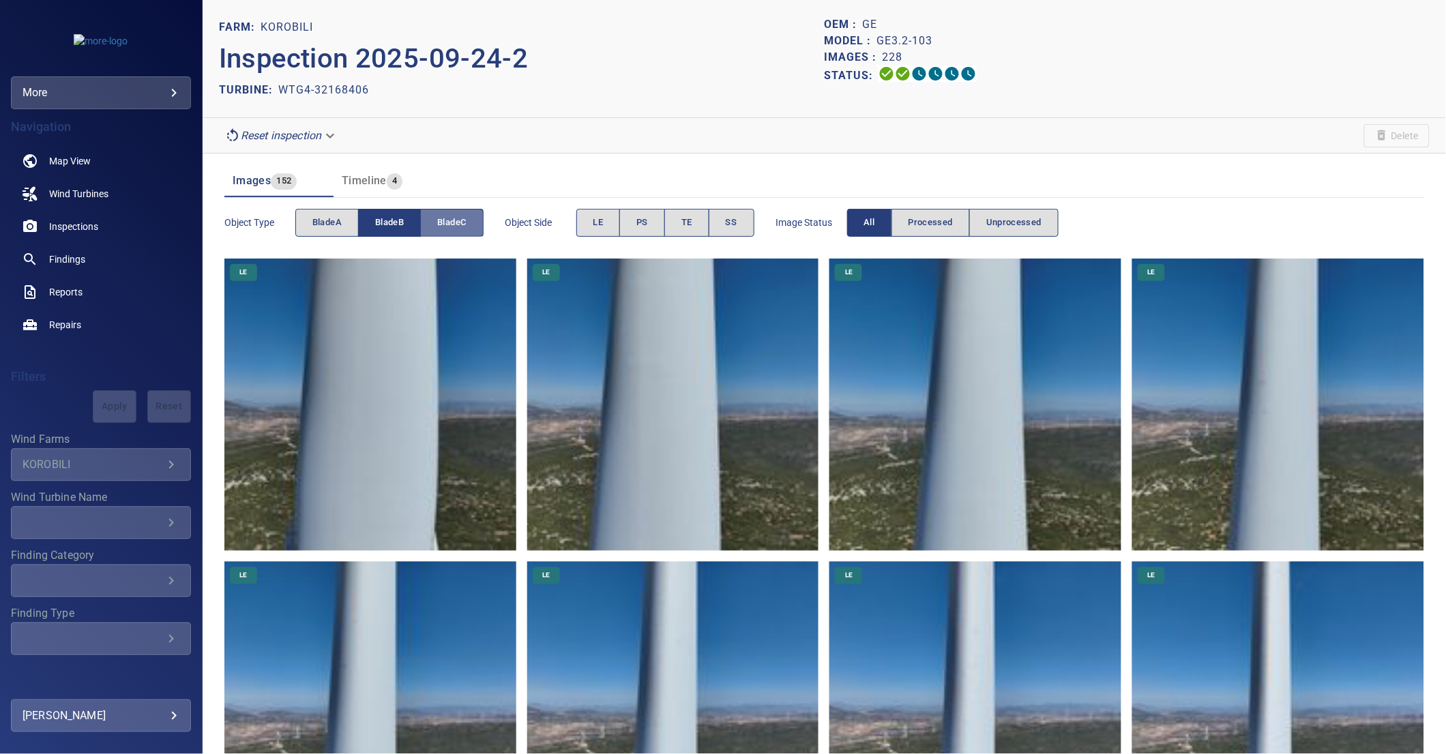
click at [439, 225] on span "bladeC" at bounding box center [451, 223] width 29 height 16
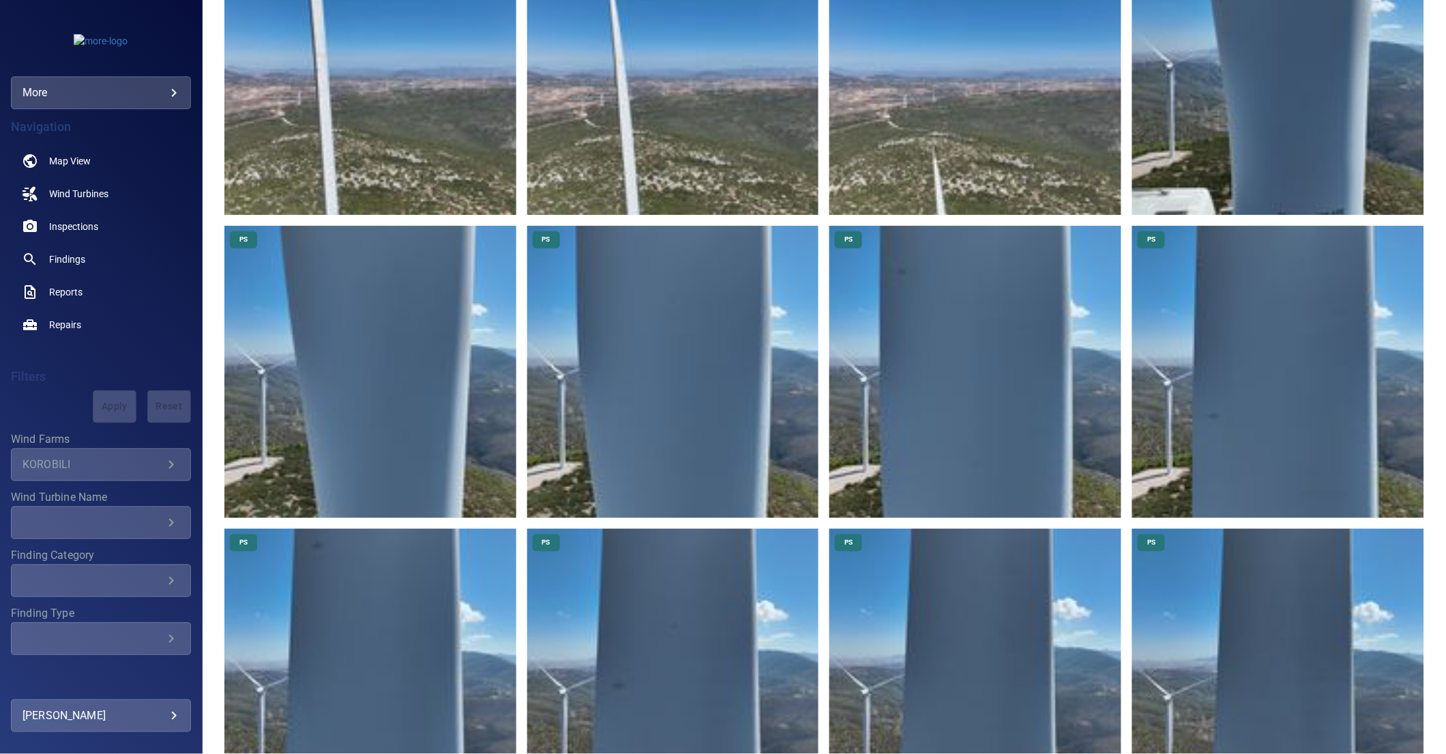
scroll to position [117, 0]
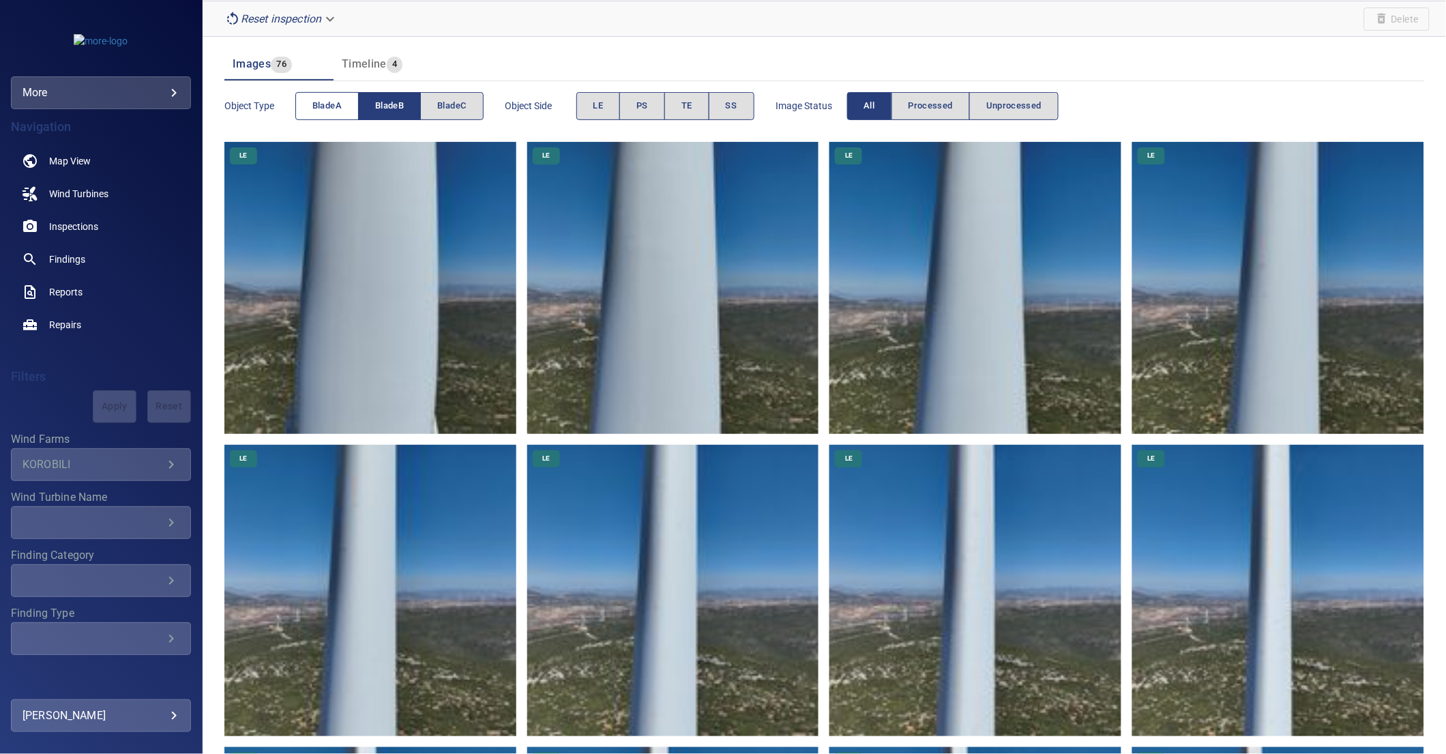
click at [329, 101] on span "bladeA" at bounding box center [326, 106] width 29 height 16
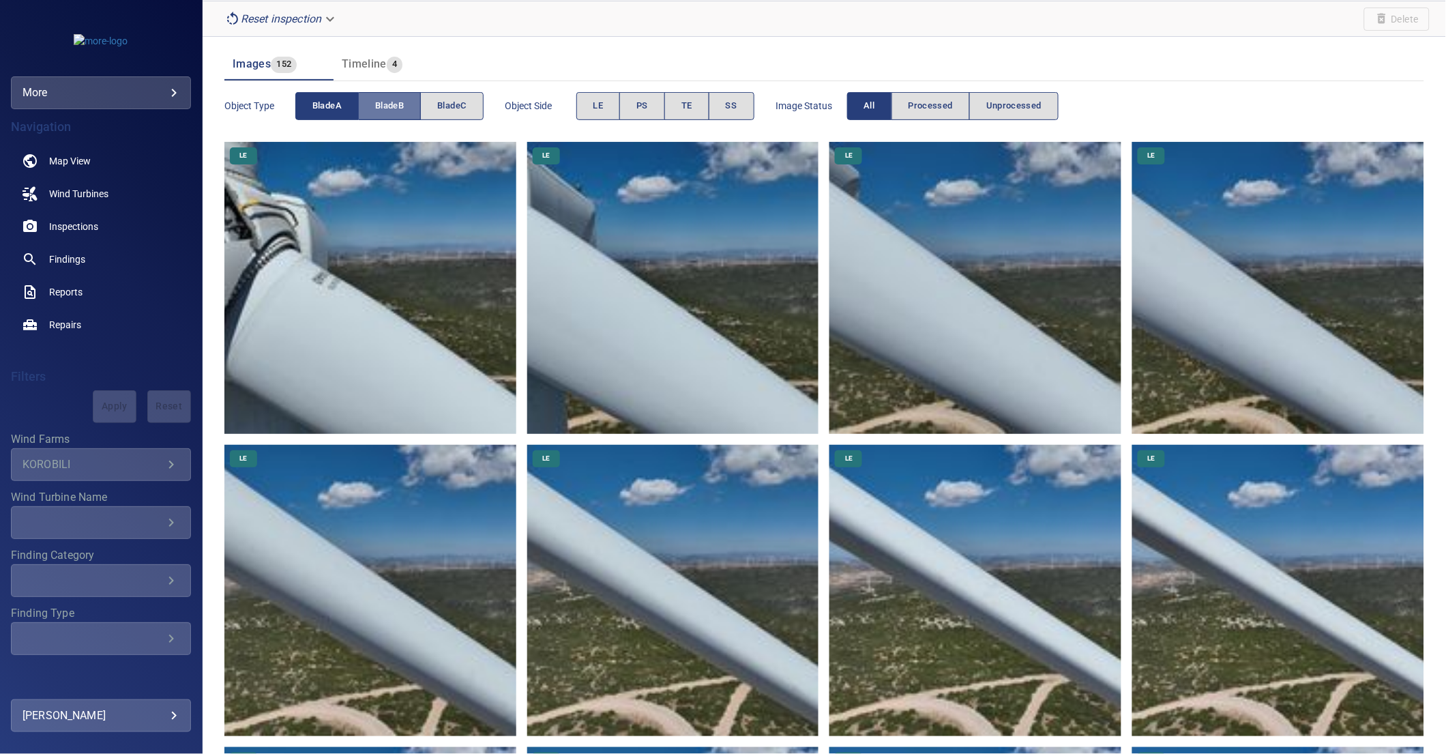
click at [395, 113] on span "bladeB" at bounding box center [389, 106] width 29 height 16
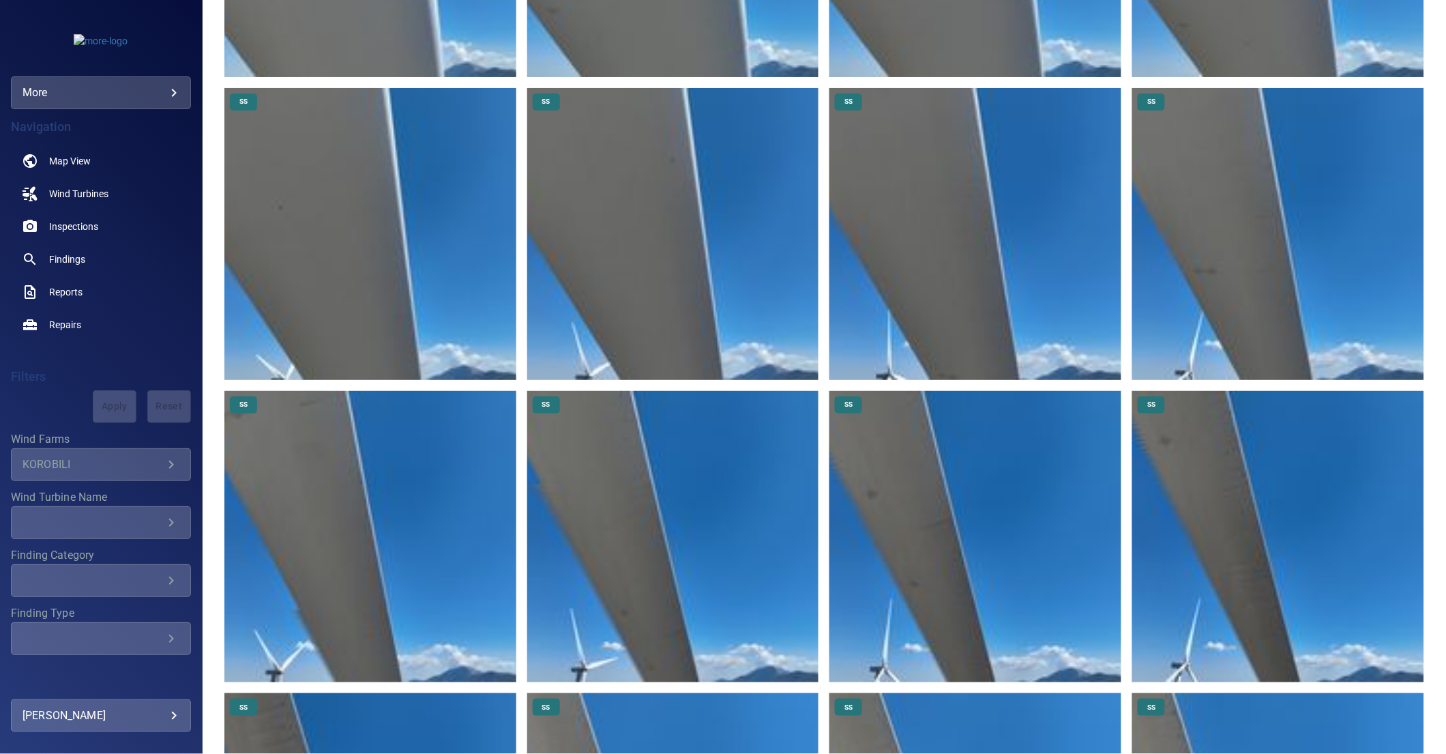
scroll to position [5233, 0]
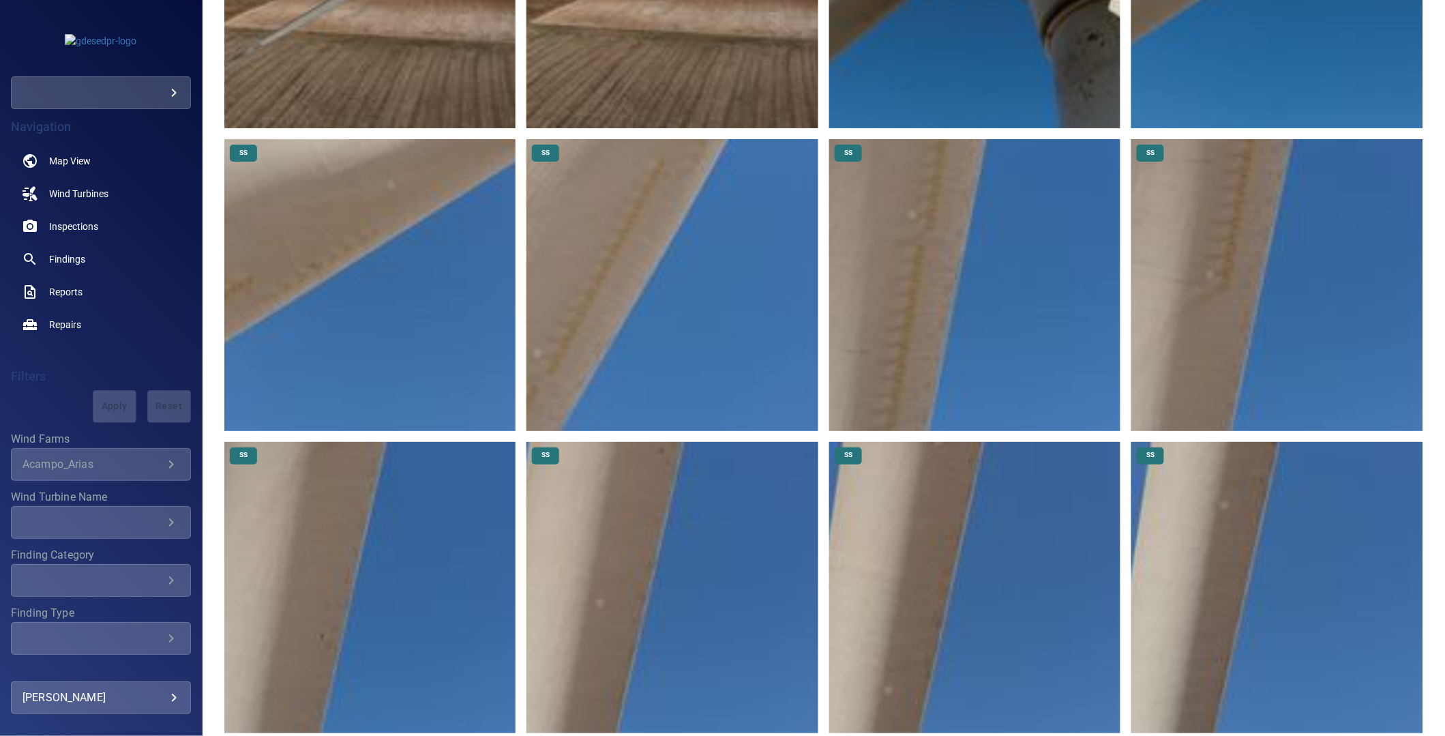
scroll to position [12479, 0]
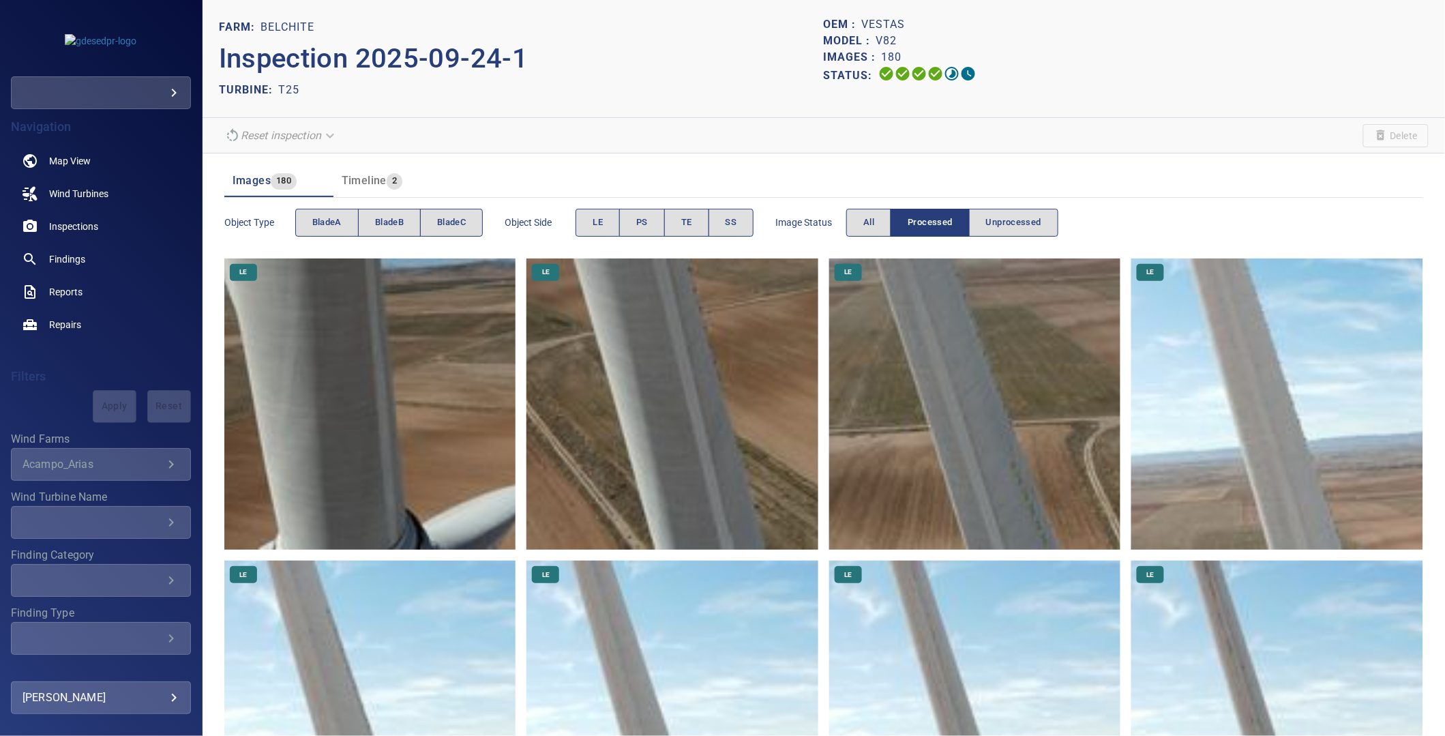
scroll to position [11006, 0]
